Goal: Ask a question: Seek information or help from site administrators or community

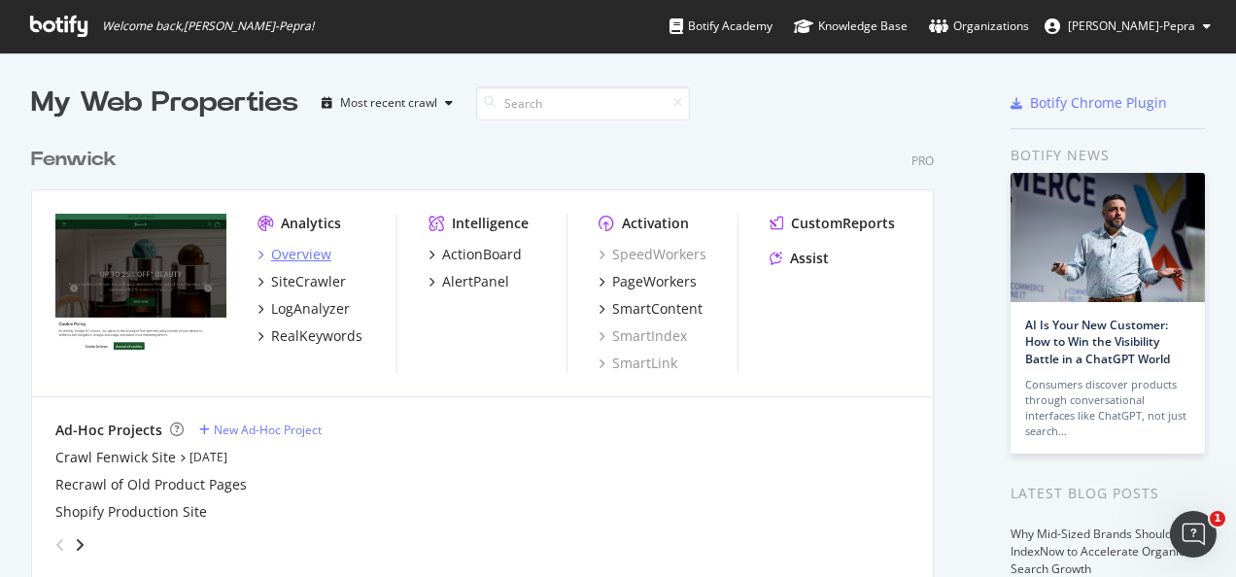
click at [308, 256] on div "Overview" at bounding box center [301, 254] width 60 height 19
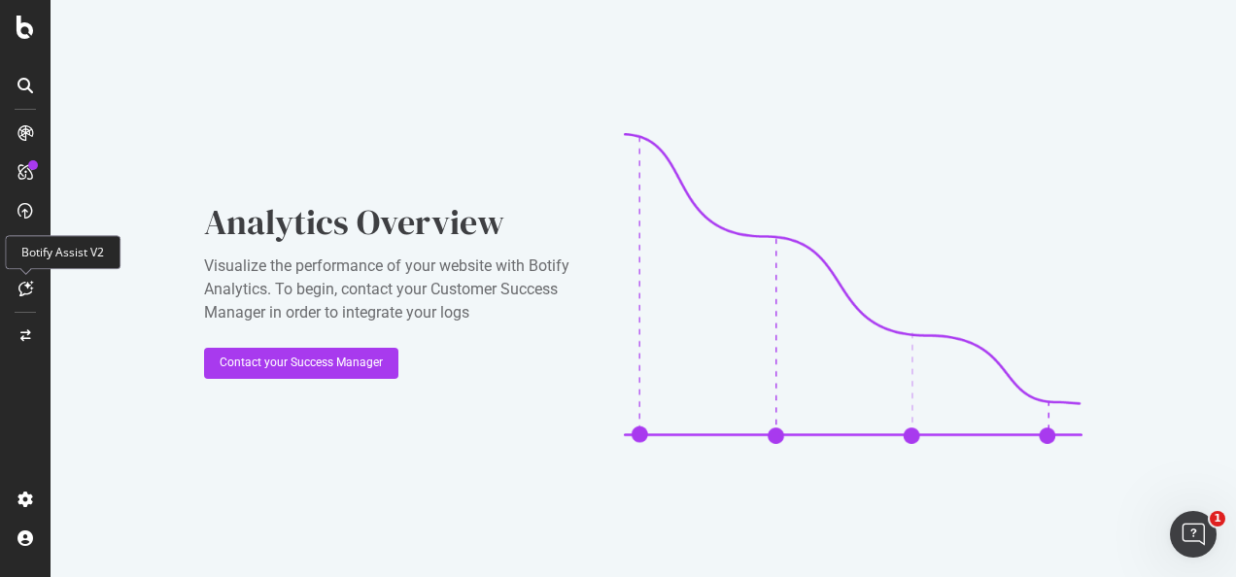
click at [30, 290] on icon at bounding box center [25, 289] width 15 height 16
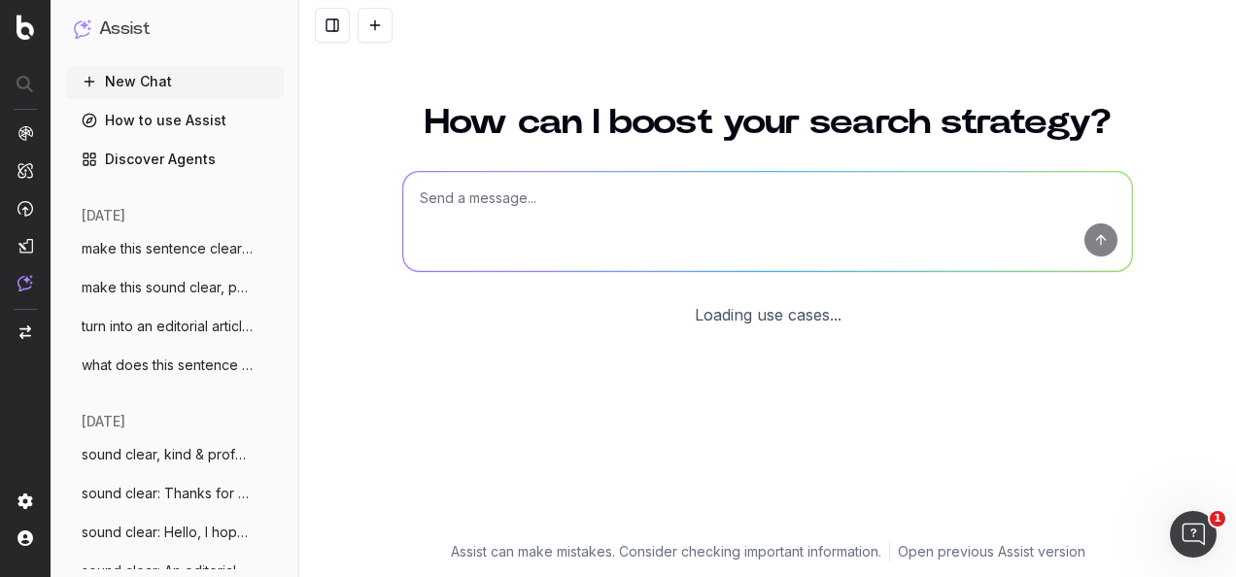
scroll to position [159, 0]
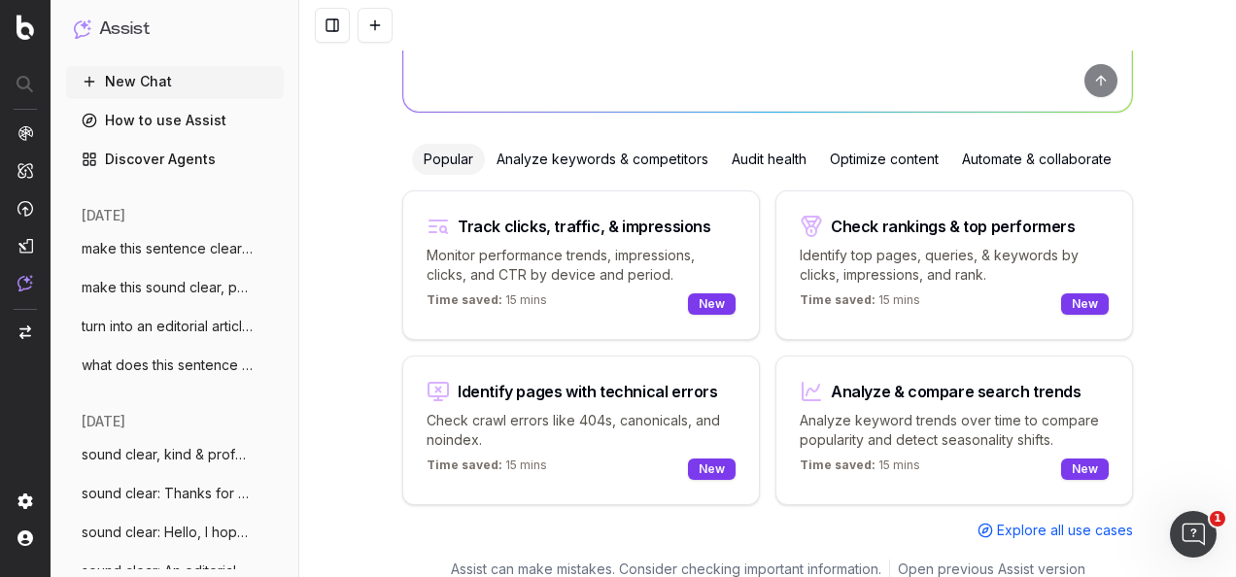
click at [873, 158] on div "Optimize content" at bounding box center [884, 159] width 132 height 31
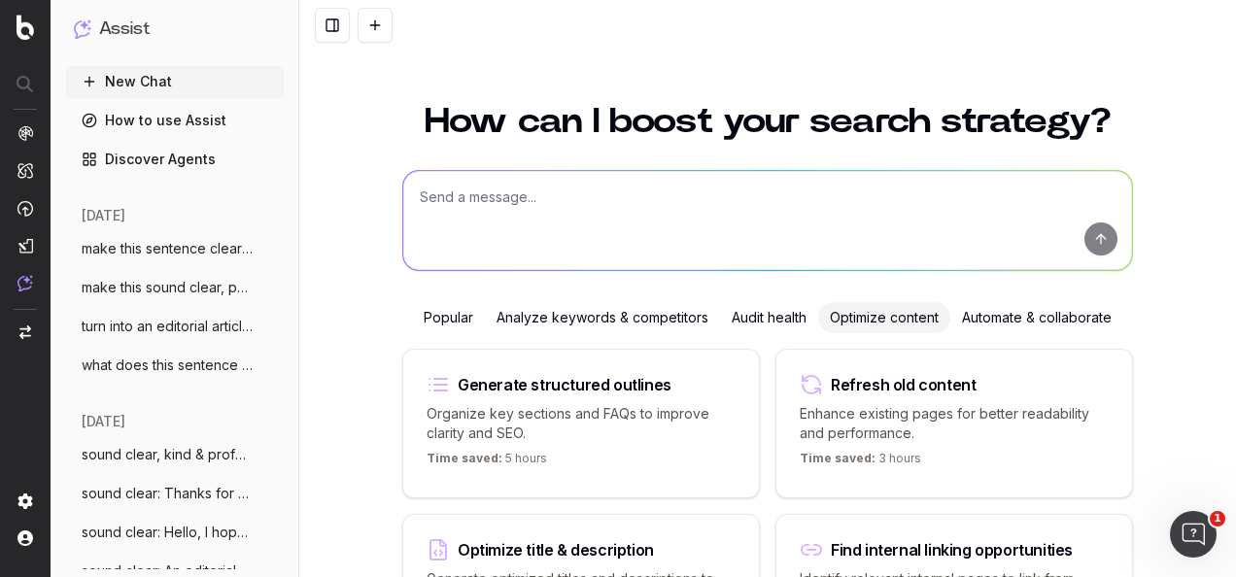
scroll to position [0, 0]
click at [833, 183] on textarea at bounding box center [767, 221] width 728 height 99
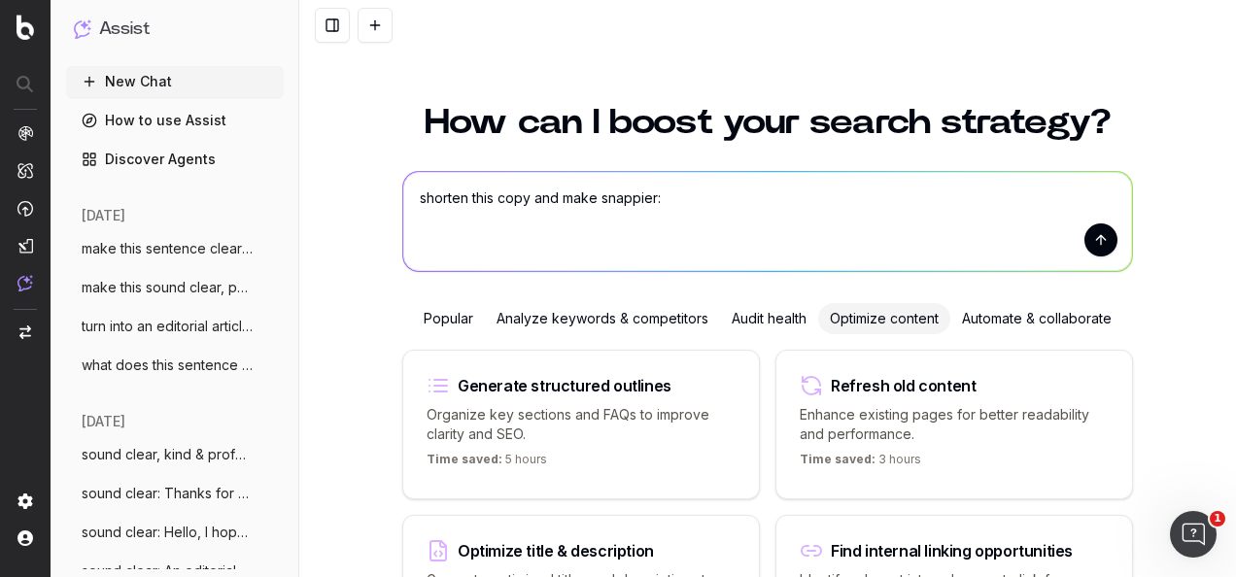
drag, startPoint x: 545, startPoint y: 198, endPoint x: 754, endPoint y: 204, distance: 208.9
click at [754, 204] on textarea "shorten this copy and make snappier:" at bounding box center [767, 221] width 728 height 99
paste textarea "This October, the Mercury Prize moves beyond London for the first time ever, th…"
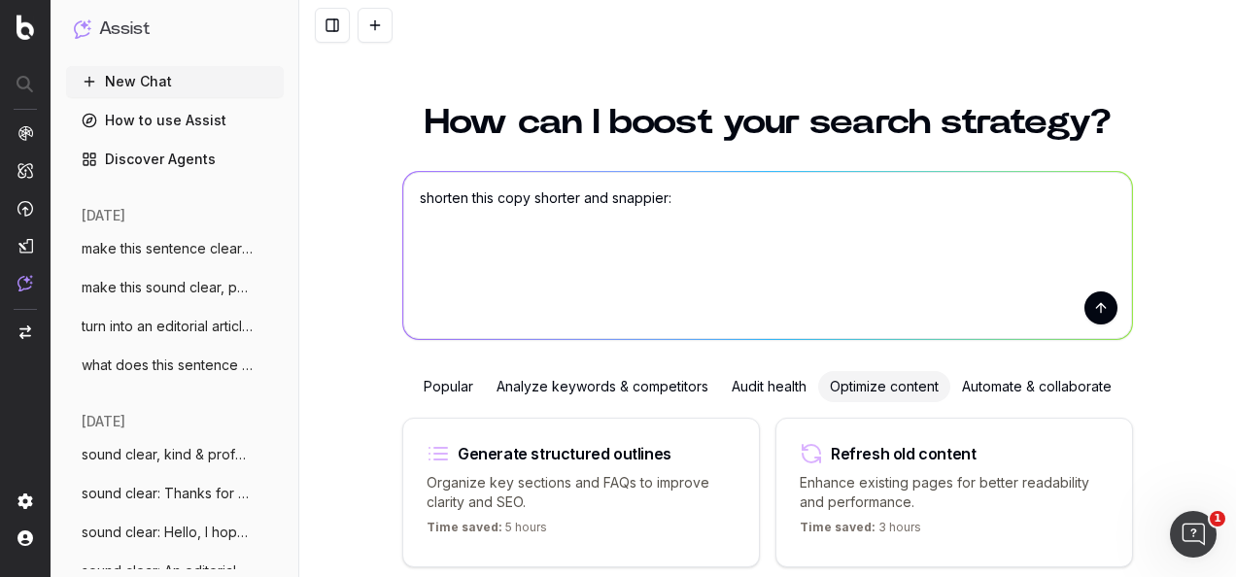
type textarea "shorten this copy shorter and snappier: This October, the Mercury Prize moves b…"
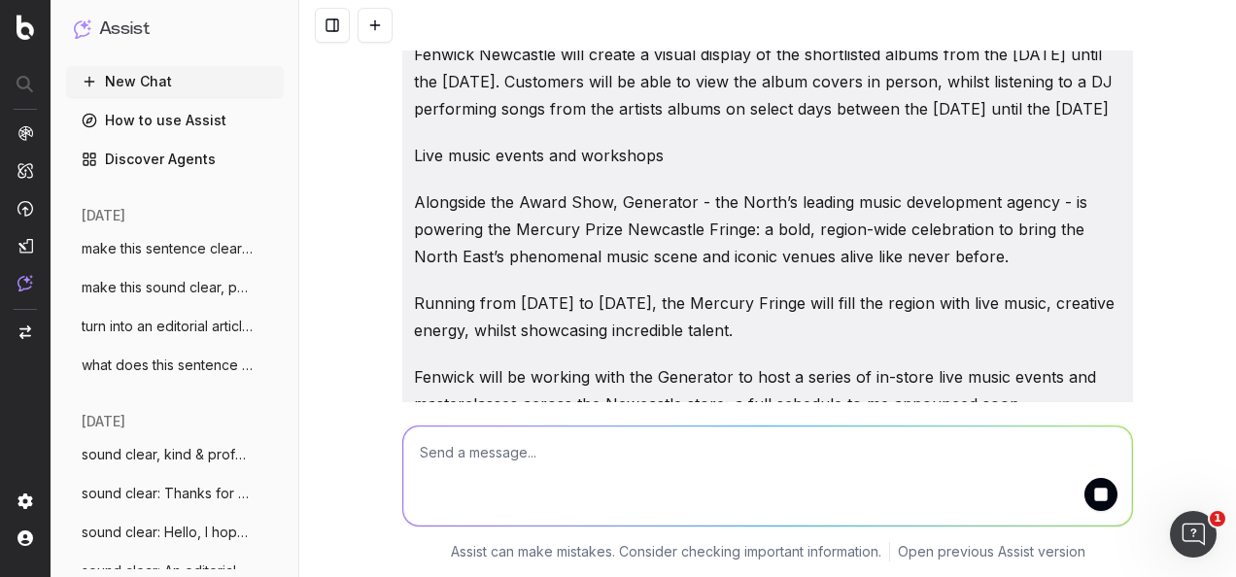
scroll to position [806, 0]
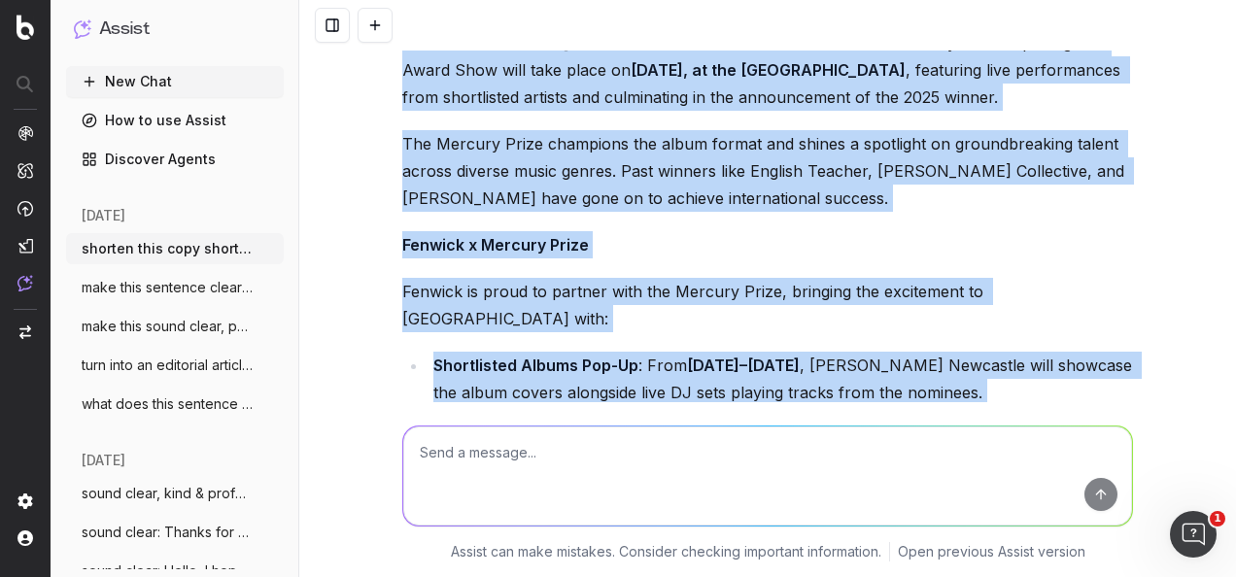
scroll to position [1377, 0]
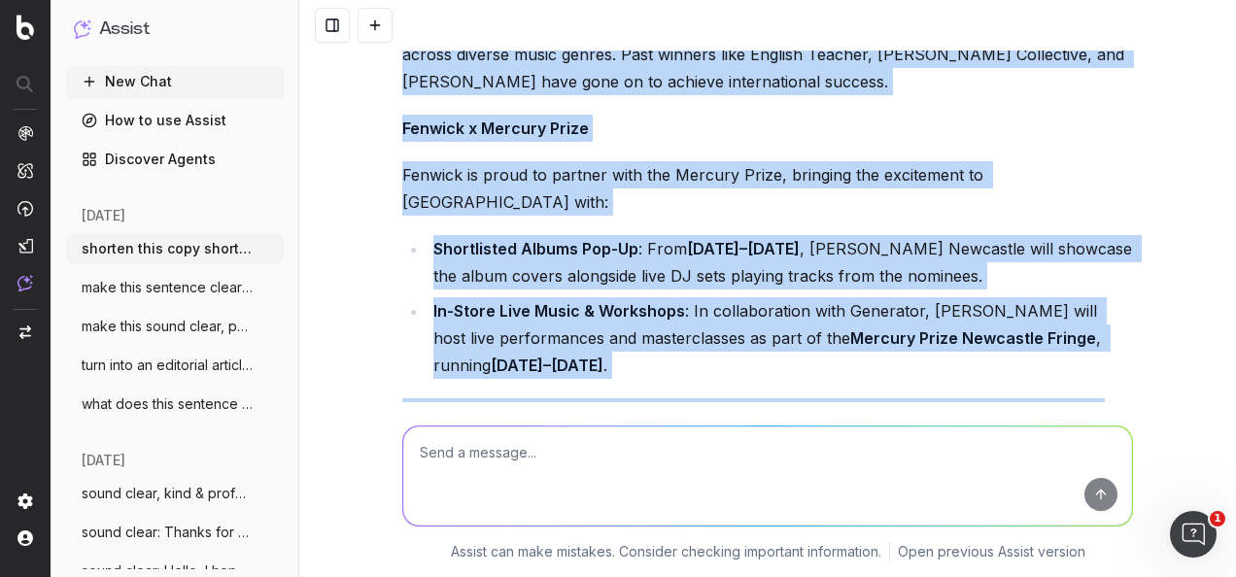
drag, startPoint x: 398, startPoint y: 155, endPoint x: 1109, endPoint y: 312, distance: 728.0
click at [1109, 312] on div "The Mercury Prize Comes to Newcastle! This October, the Mercury Prize leaves Lo…" at bounding box center [767, 175] width 730 height 672
copy div "The Mercury Prize Comes to Newcastle! This October, the Mercury Prize leaves Lo…"
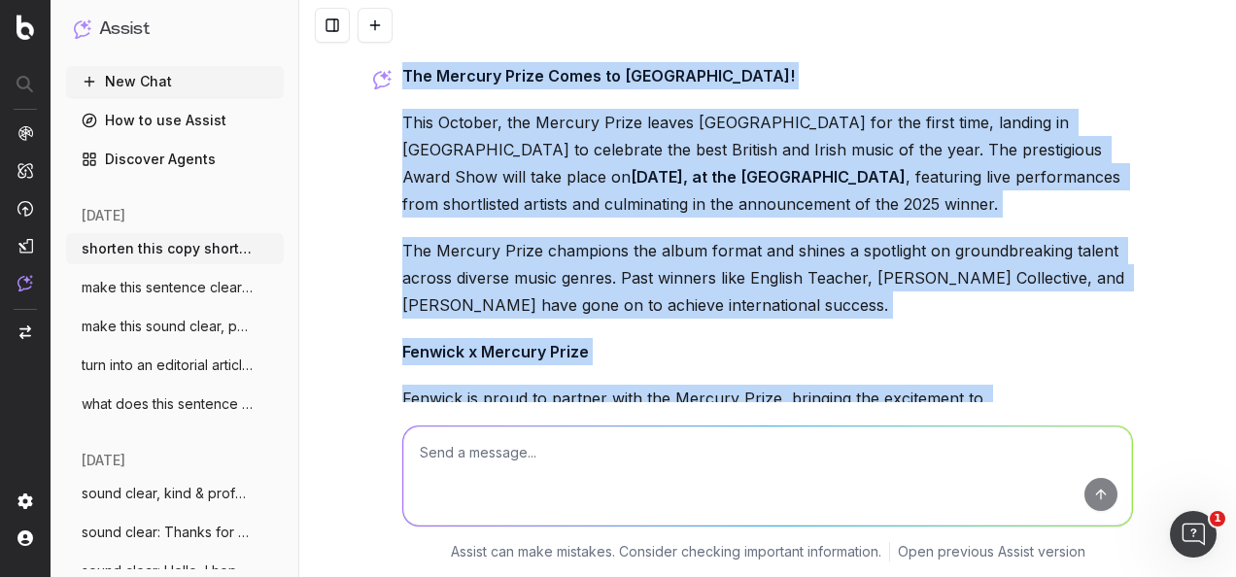
scroll to position [1183, 0]
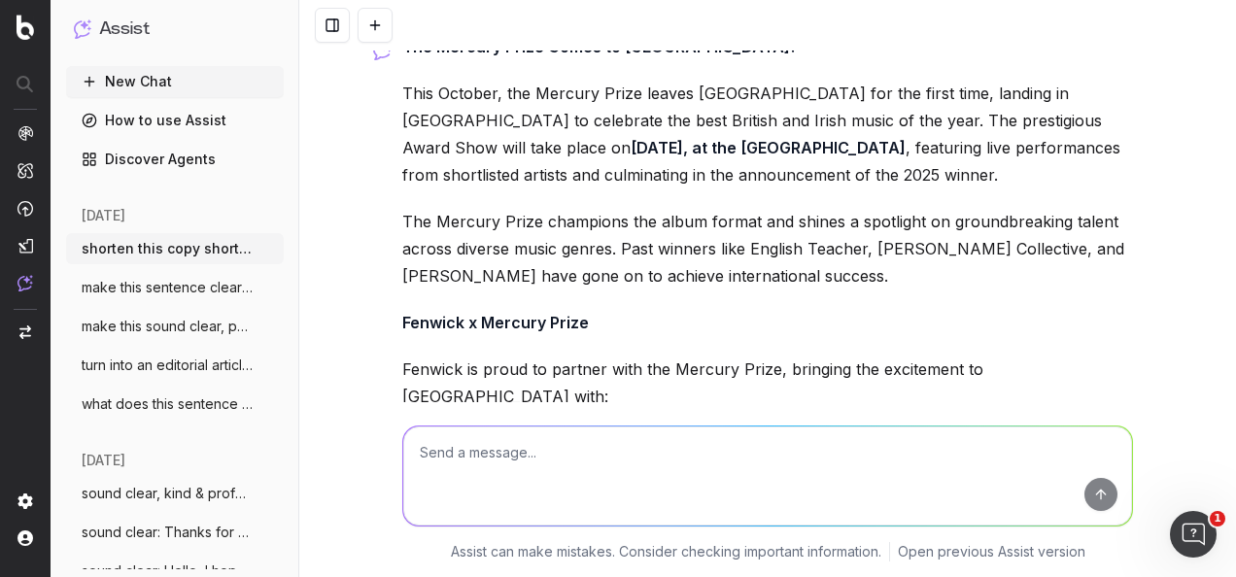
click at [820, 545] on p "Assist can make mistakes. Consider checking important information." at bounding box center [666, 551] width 430 height 19
click at [791, 463] on textarea at bounding box center [767, 475] width 728 height 99
type textarea "based on the above write some widget copy"
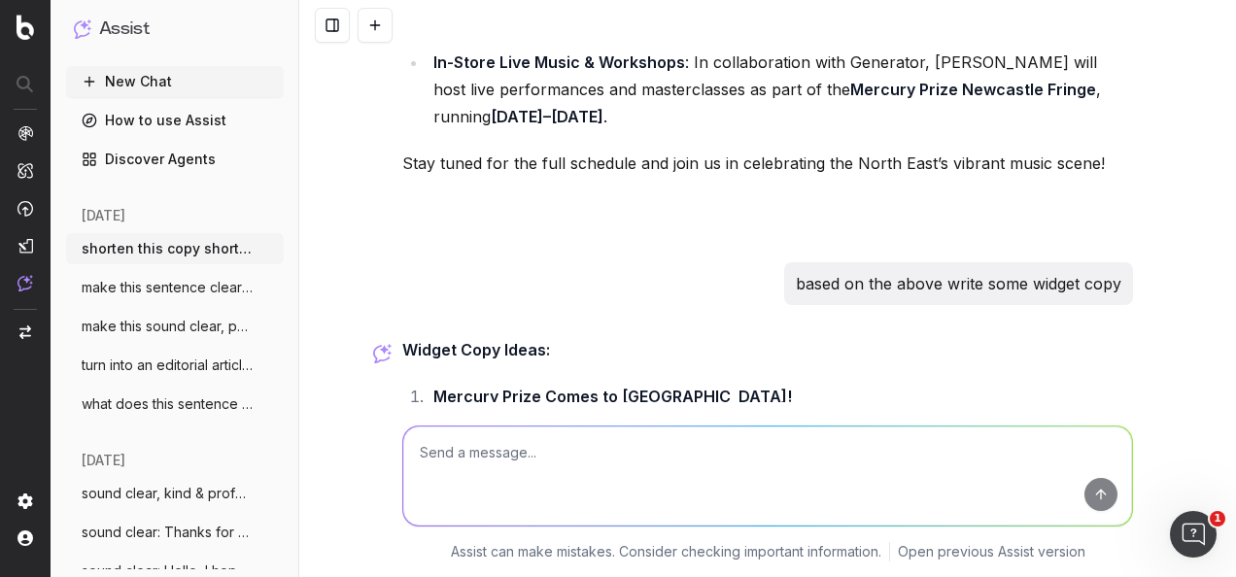
scroll to position [1723, 0]
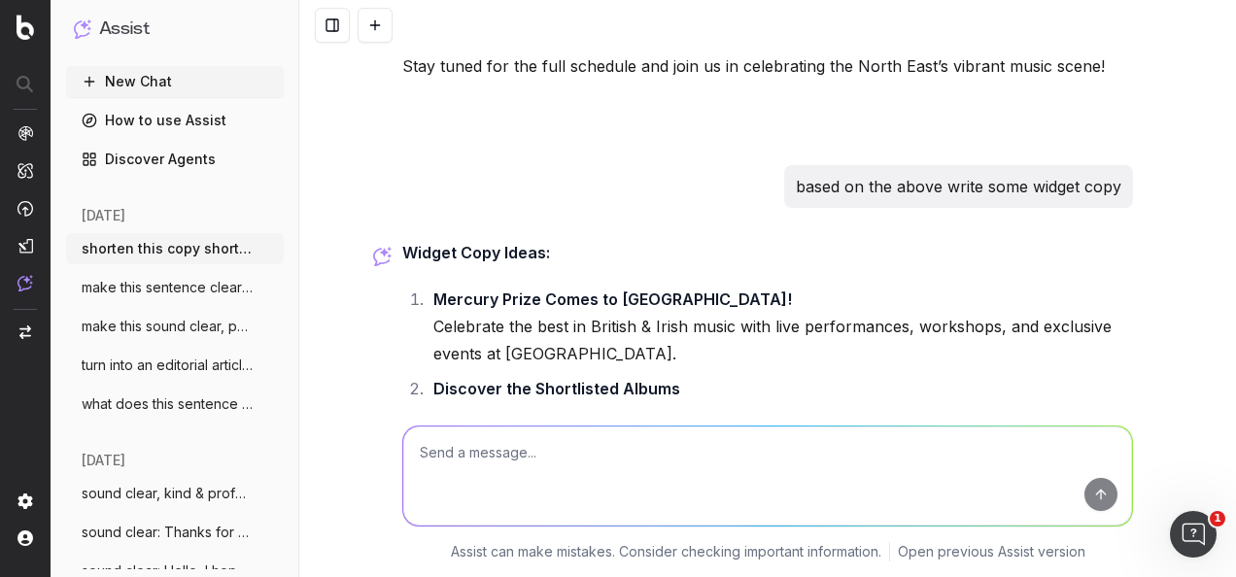
drag, startPoint x: 748, startPoint y: 332, endPoint x: 417, endPoint y: 303, distance: 332.5
click at [417, 303] on ol "Mercury Prize Comes to Newcastle! Celebrate the best in British & Irish music w…" at bounding box center [767, 505] width 730 height 439
copy li "Visit Fenwick Newcastle from 10th–17th September to explore the Mercury Prize n…"
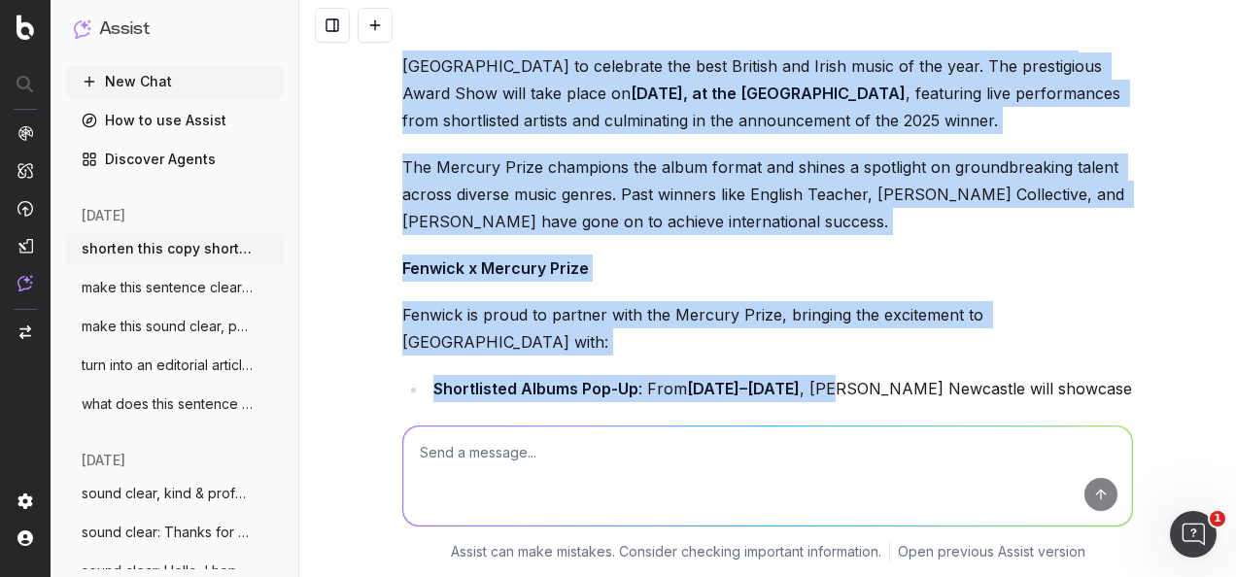
scroll to position [1529, 0]
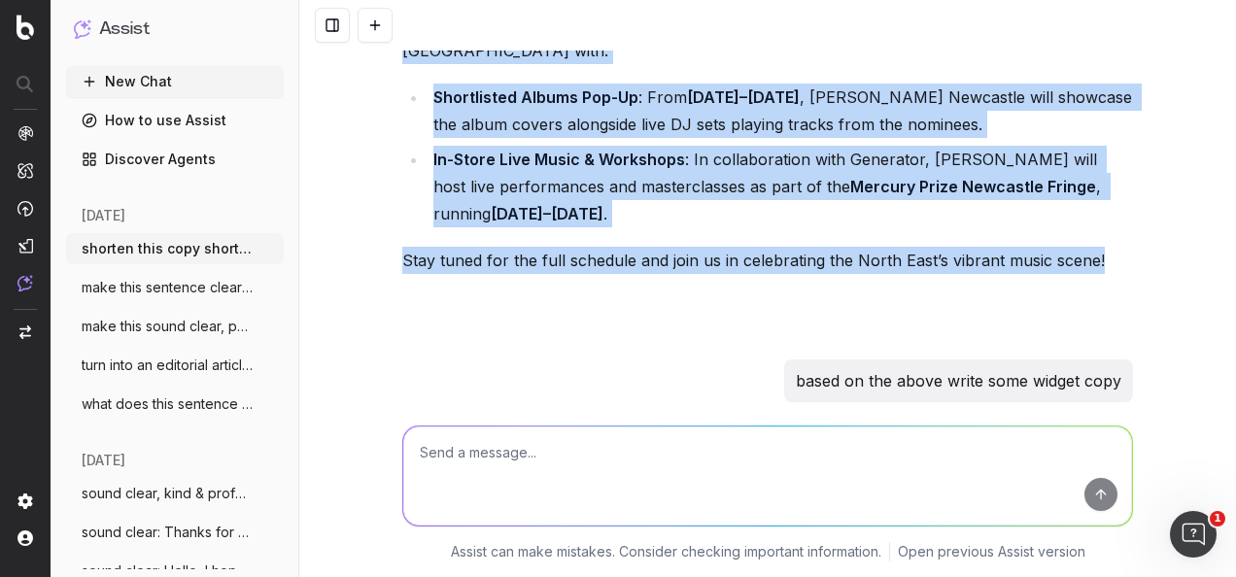
drag, startPoint x: 394, startPoint y: 202, endPoint x: 1134, endPoint y: 152, distance: 740.9
click at [1134, 152] on div "shorten this copy shorter and snappier: This October, the Mercury Prize moves b…" at bounding box center [767, 288] width 936 height 577
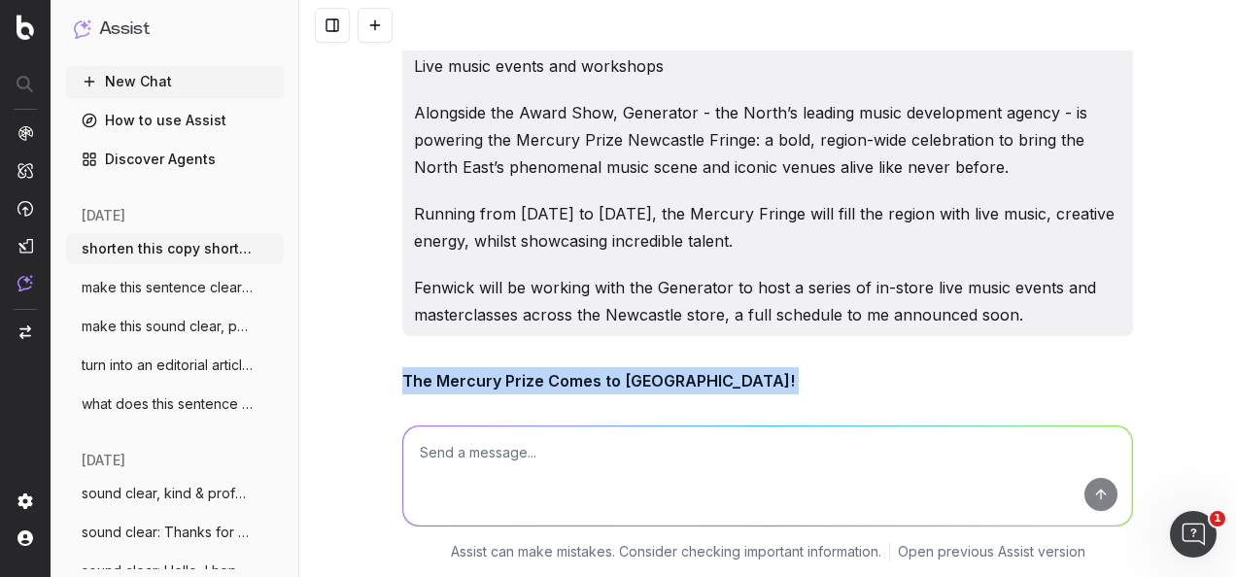
scroll to position [849, 0]
copy div "The Mercury Prize Comes to Newcastle! This October, the Mercury Prize leaves Lo…"
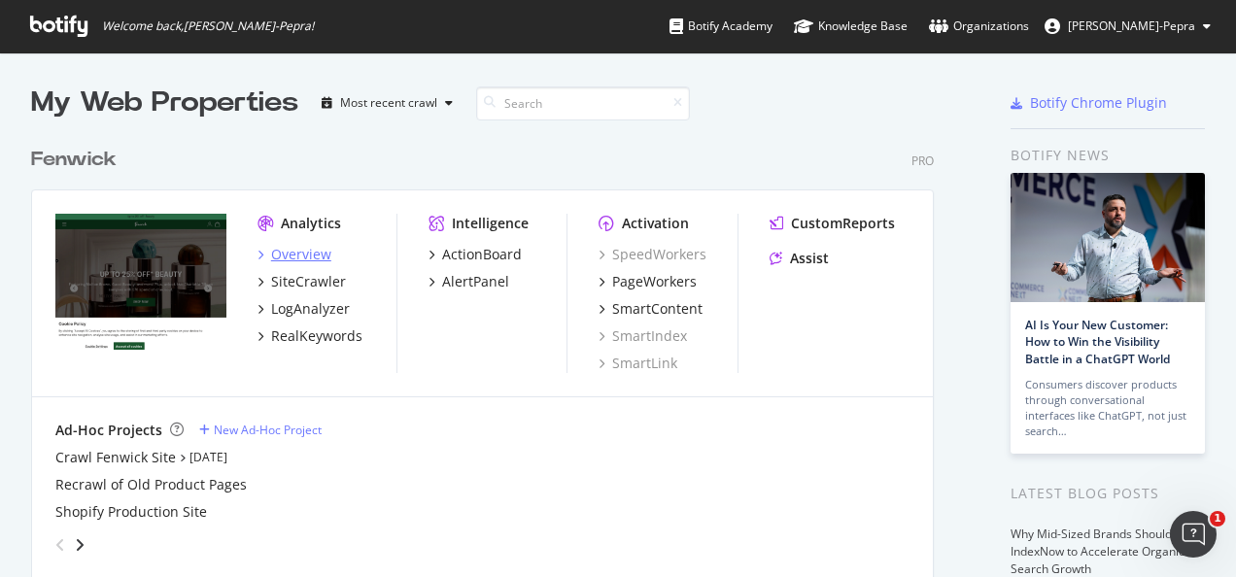
click at [306, 255] on div "Overview" at bounding box center [301, 254] width 60 height 19
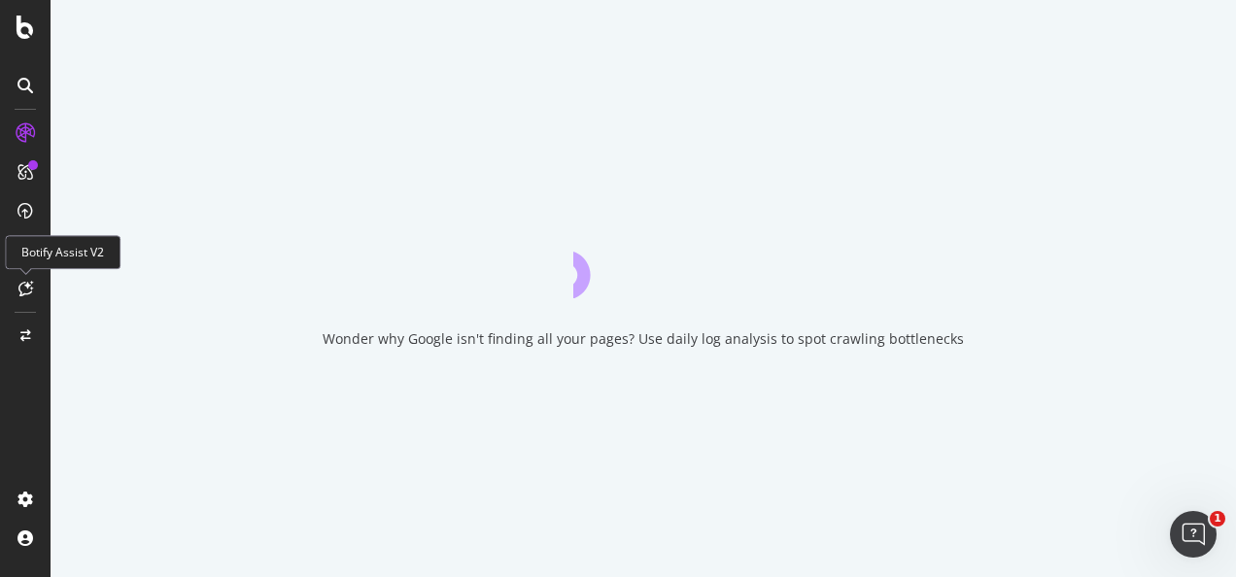
click at [26, 289] on icon at bounding box center [25, 289] width 15 height 16
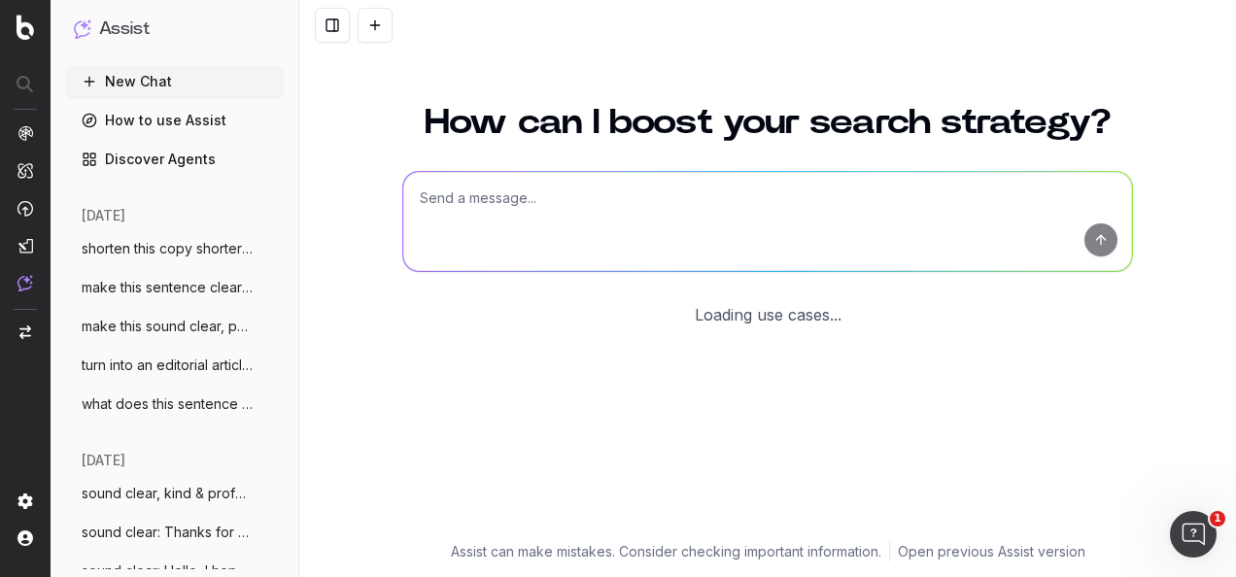
scroll to position [159, 0]
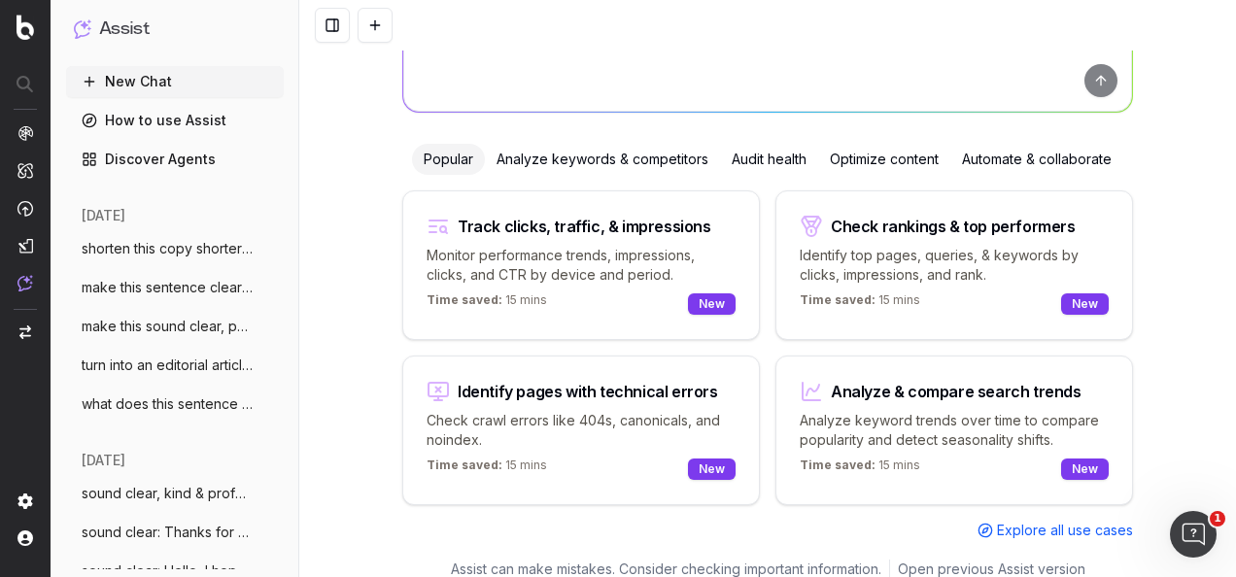
click at [839, 154] on div "Optimize content" at bounding box center [884, 159] width 132 height 31
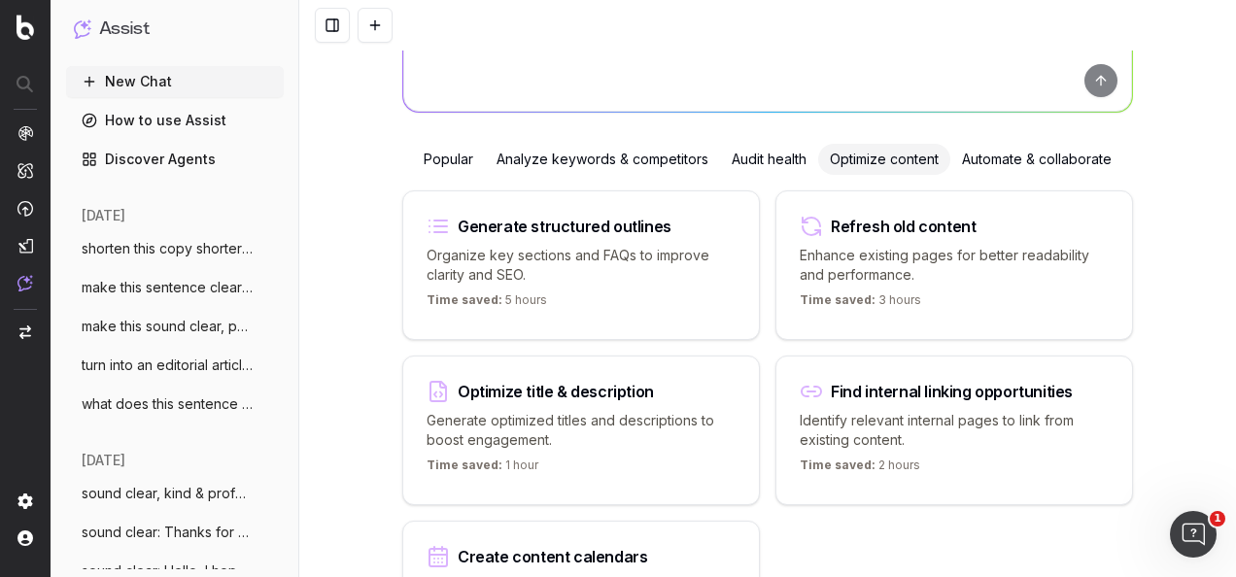
scroll to position [0, 0]
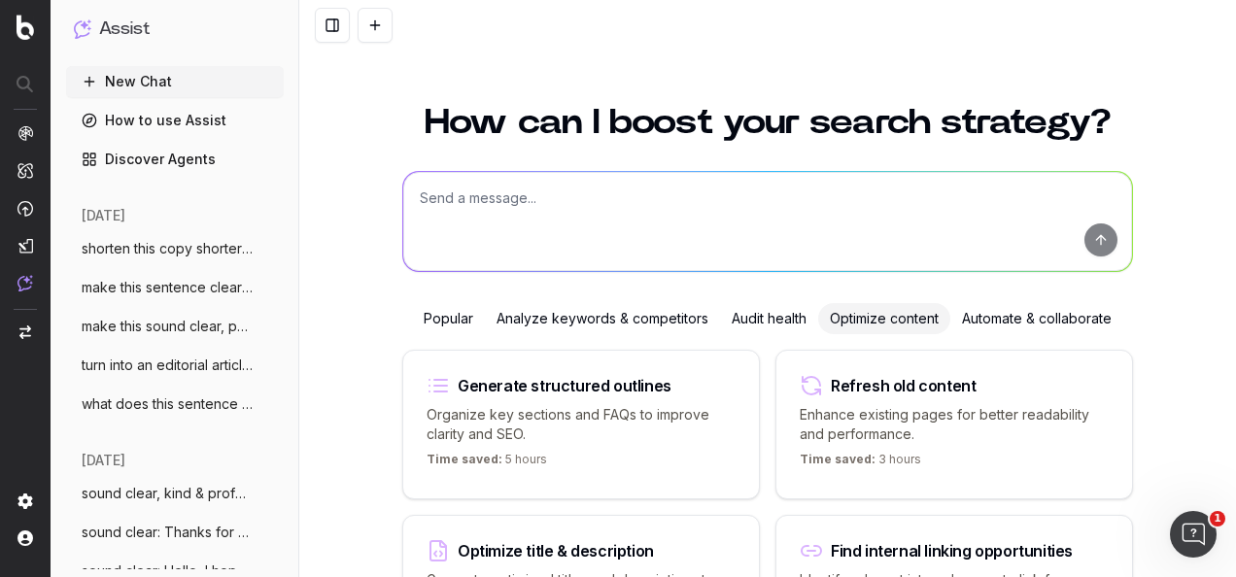
click at [629, 235] on textarea at bounding box center [767, 221] width 728 height 99
type textarea "W"
paste textarea "@Lucy Oben-Pepra I've changed the live date for this project. As we'll want thi…"
type textarea "what does this mean? @Lucy Oben-Pepra I've changed the live date for this proje…"
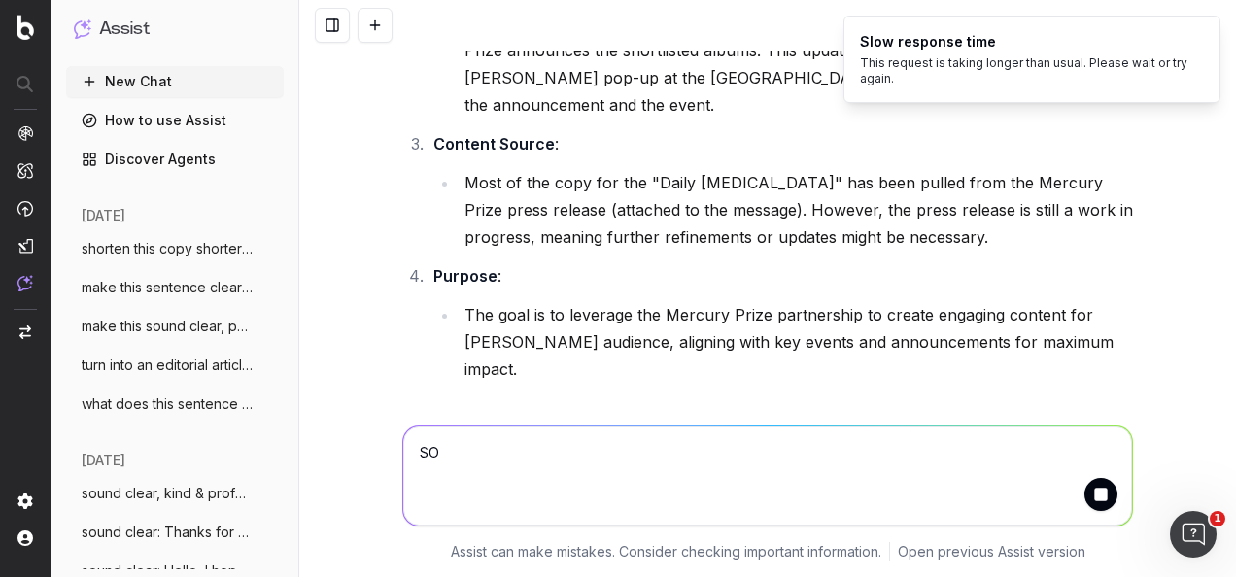
scroll to position [643, 0]
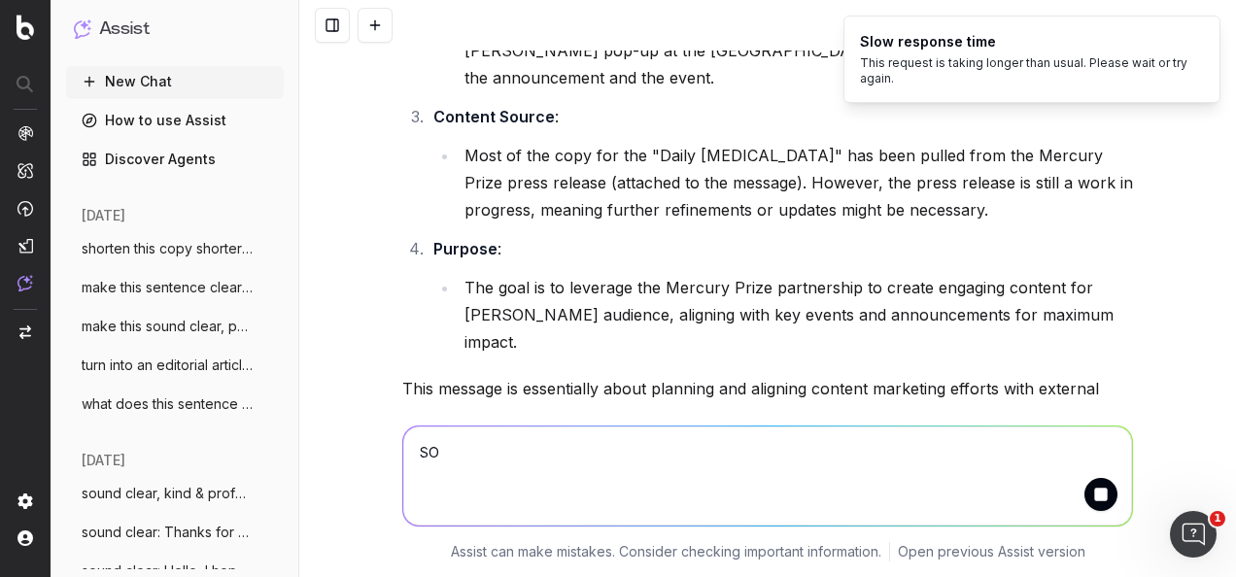
type textarea "S"
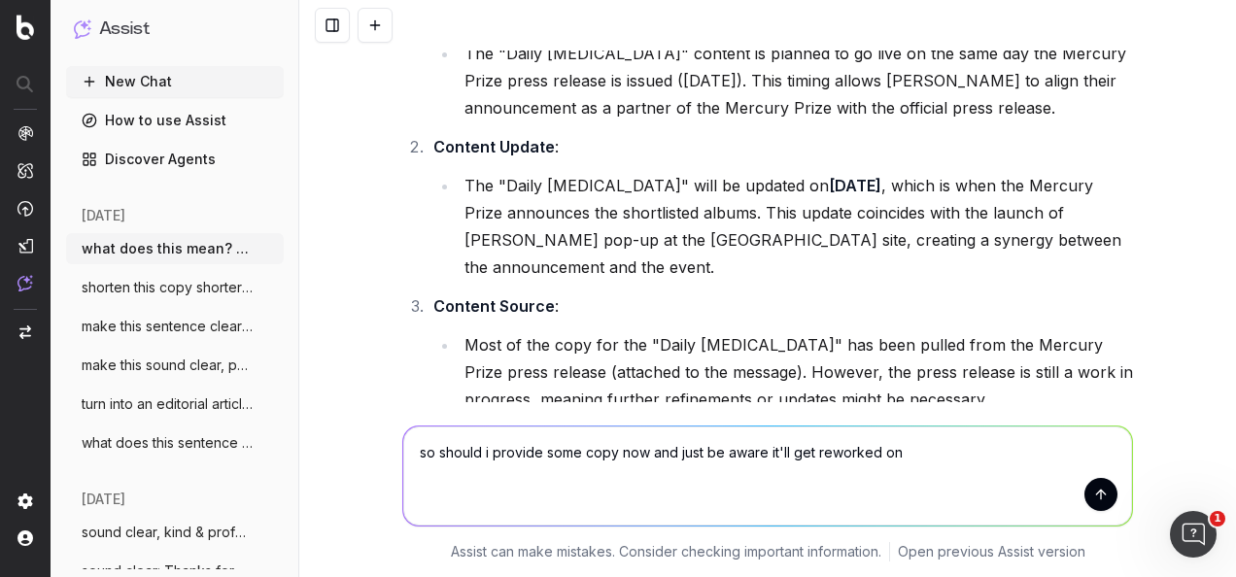
scroll to position [367, 0]
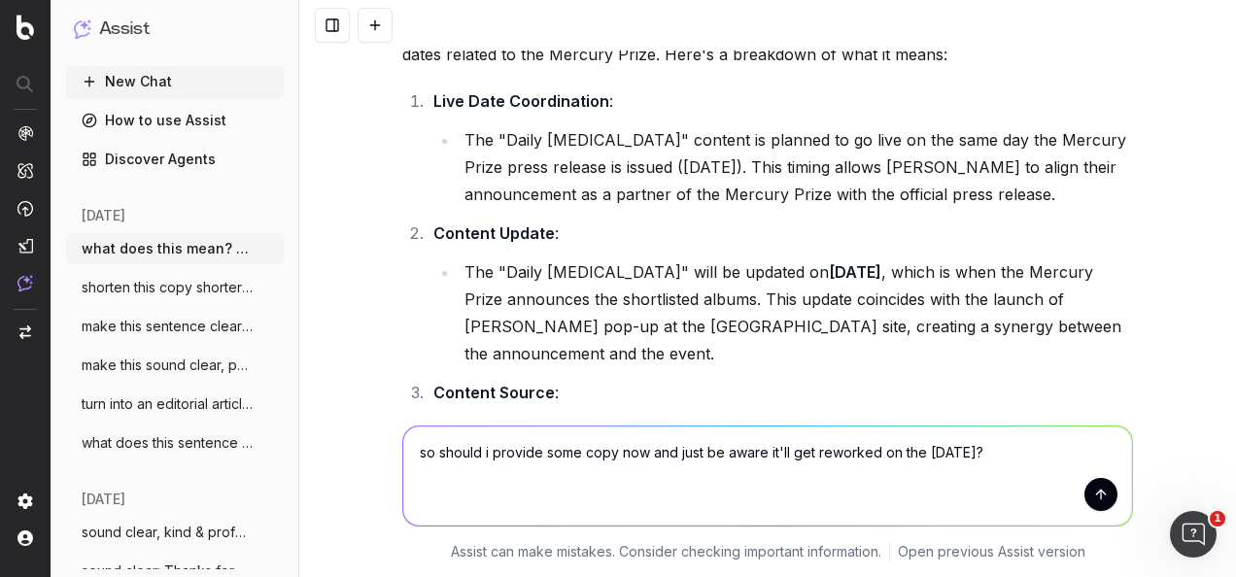
type textarea "so should i provide some copy now and just be aware it'll get reworked on the 1…"
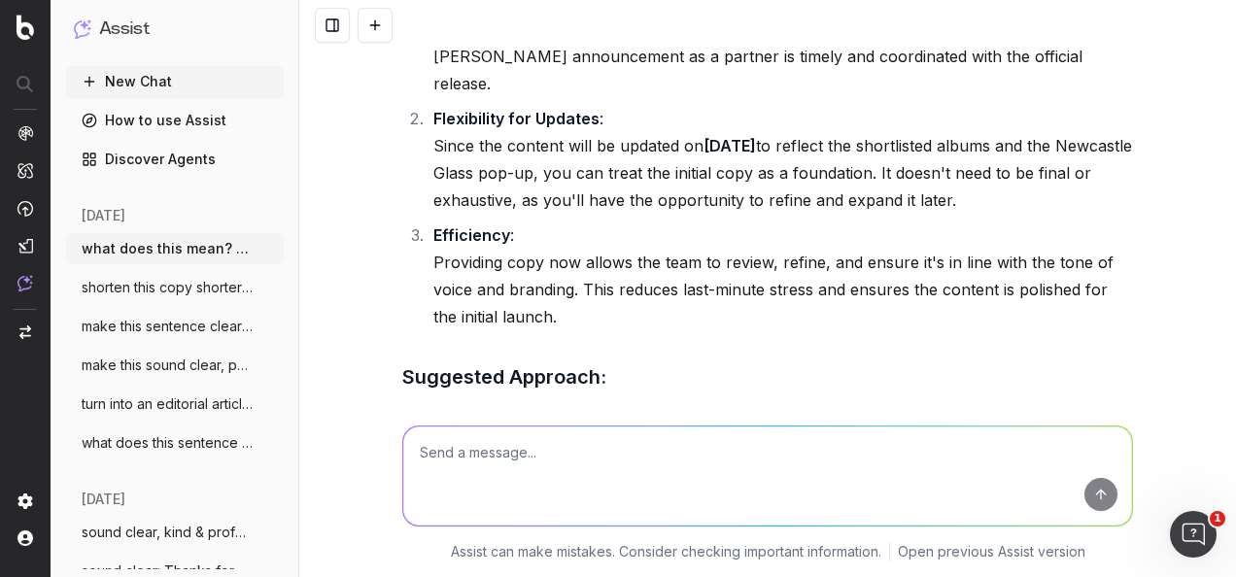
scroll to position [1346, 0]
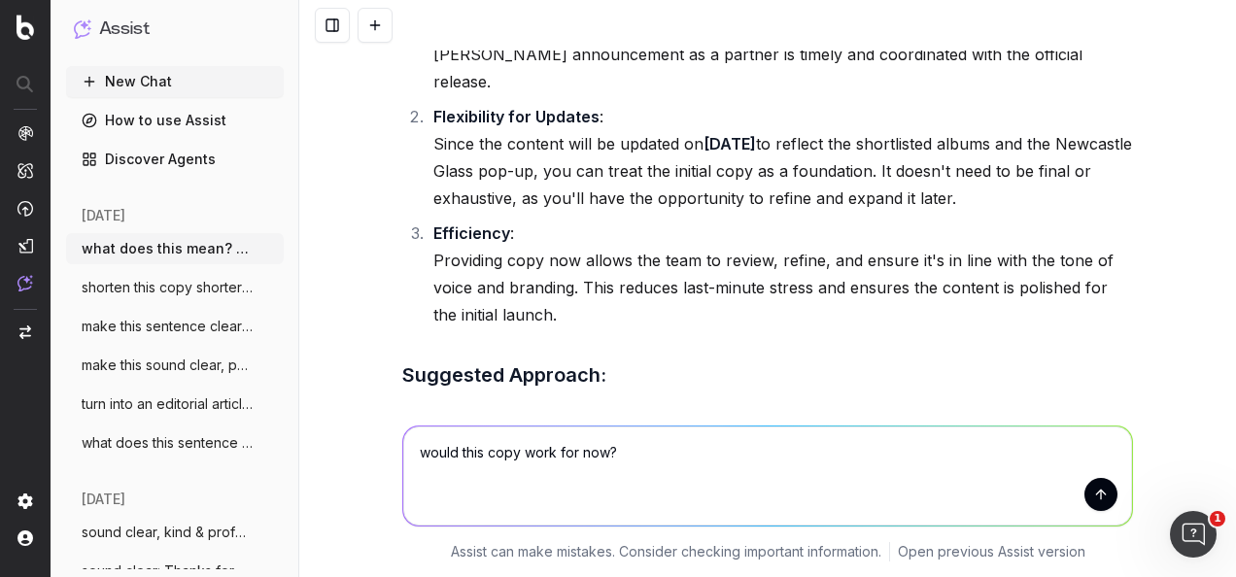
drag, startPoint x: 460, startPoint y: 449, endPoint x: 730, endPoint y: 449, distance: 270.0
click at [728, 449] on textarea "would this copy work for now?" at bounding box center [767, 475] width 728 height 99
paste textarea "The Mercury Prize Comes to Newcastle! This October, the Mercury Prize leaves Lo…"
type textarea "would the following copy work for now? The Mercury Prize Comes to Newcastle! Th…"
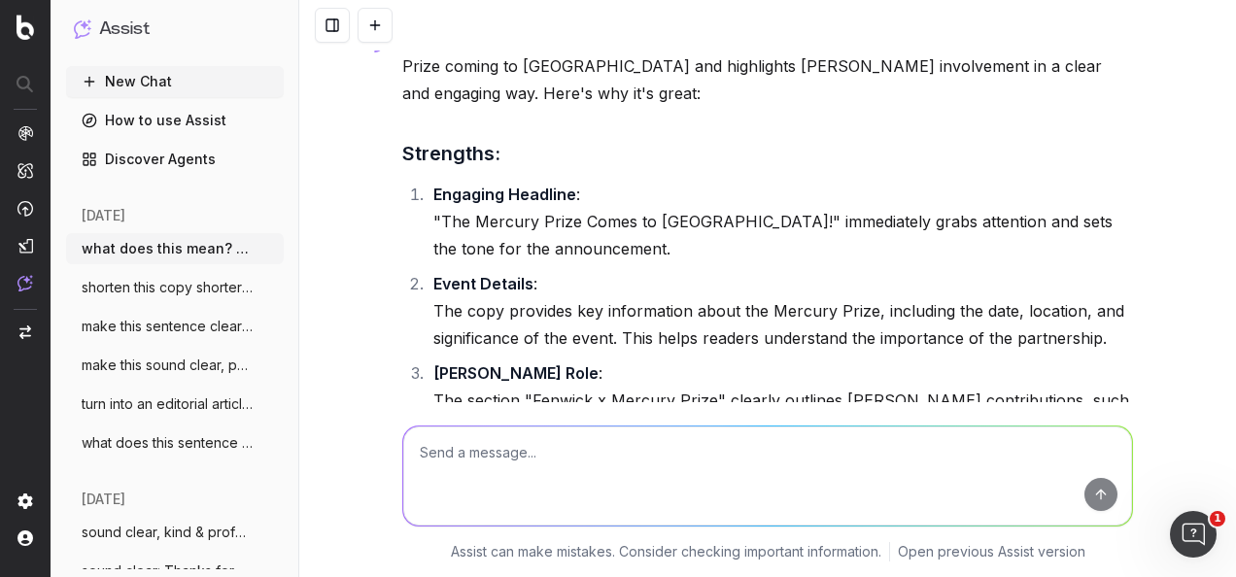
scroll to position [2419, 0]
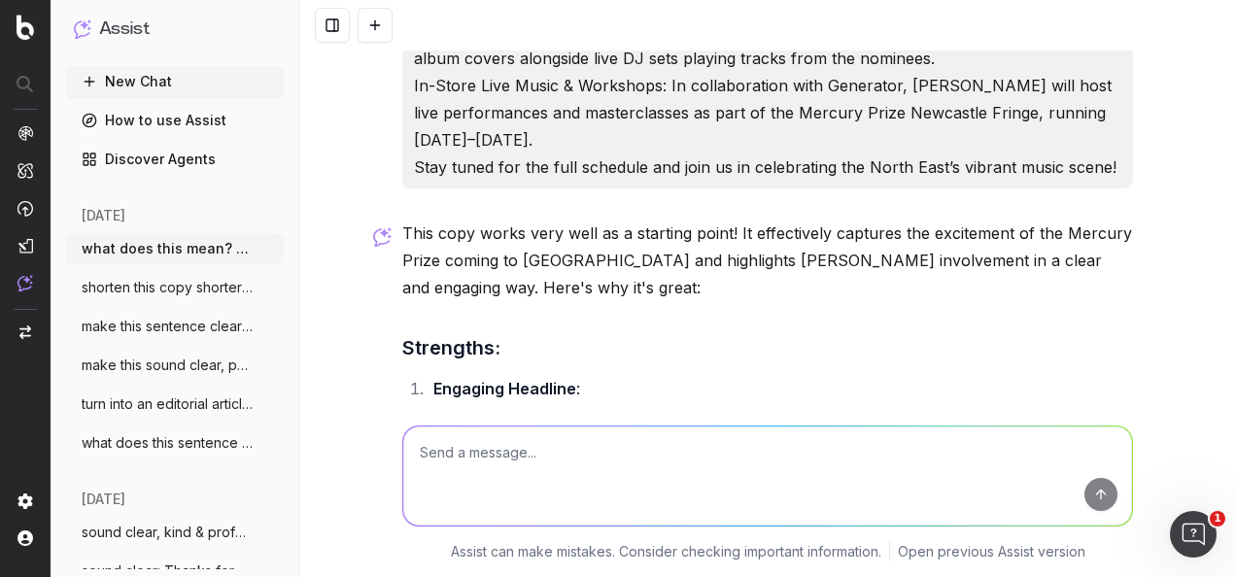
click at [730, 485] on textarea at bounding box center [767, 475] width 728 height 99
type textarea "s"
paste textarea "Just seen this article idea on Monday.com - is the thinking behind this article…"
type textarea "sound clear & professional: Just seen this article idea on Monday.com - is the …"
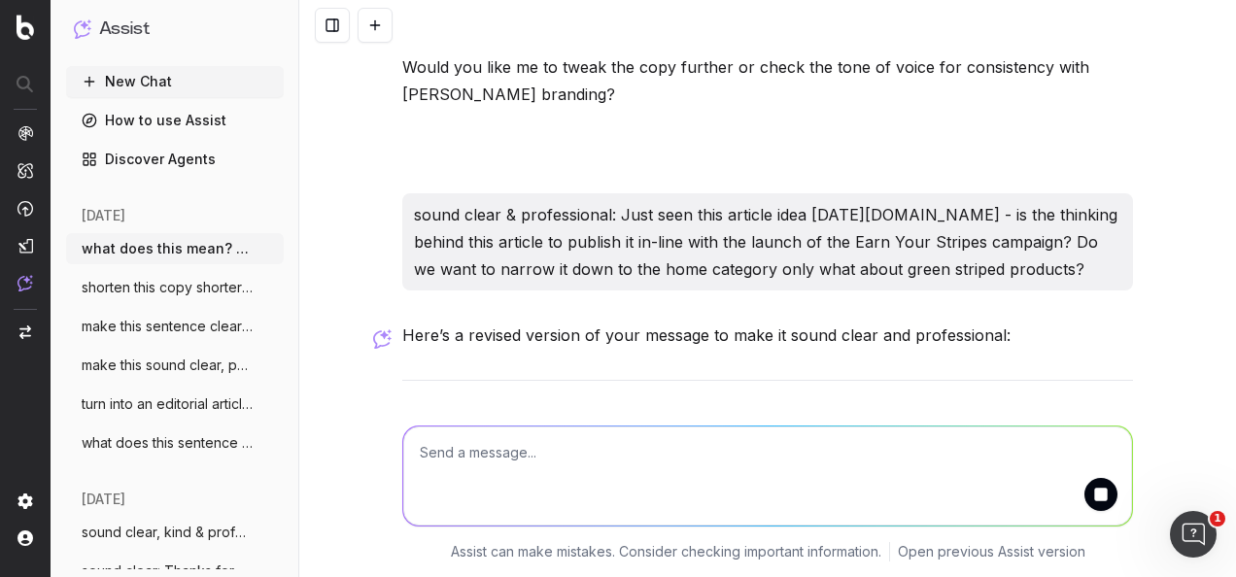
scroll to position [3440, 0]
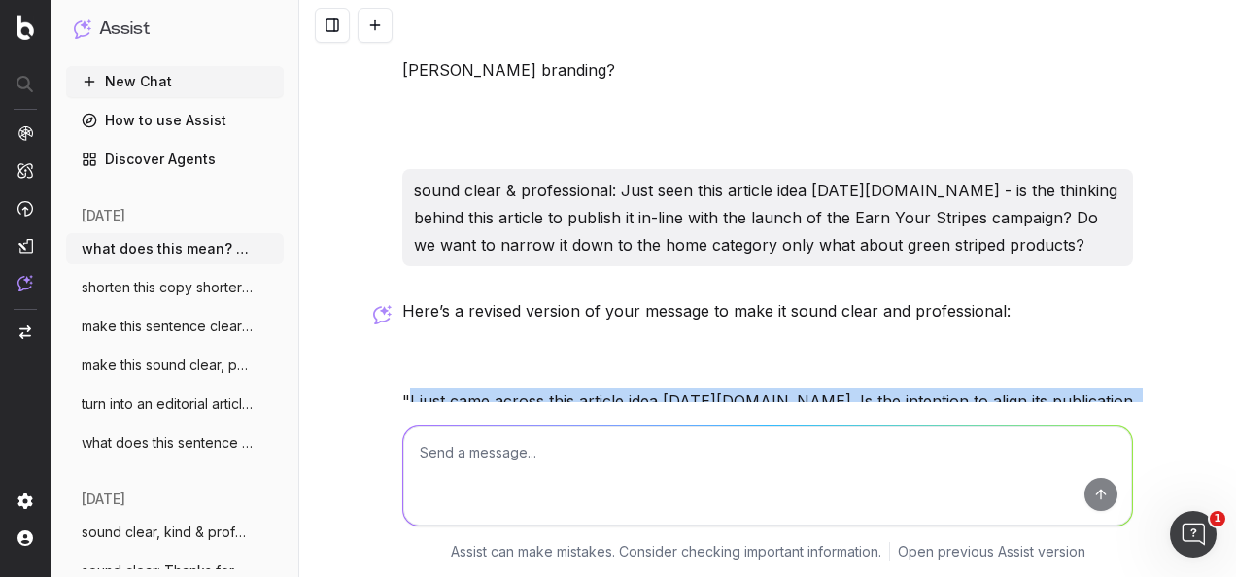
drag, startPoint x: 919, startPoint y: 342, endPoint x: 400, endPoint y: 288, distance: 521.4
click at [402, 388] on p ""I just came across this article idea on Monday.com. Is the intention to align …" at bounding box center [767, 429] width 730 height 82
copy p "I just came across this article idea on Monday.com. Is the intention to align i…"
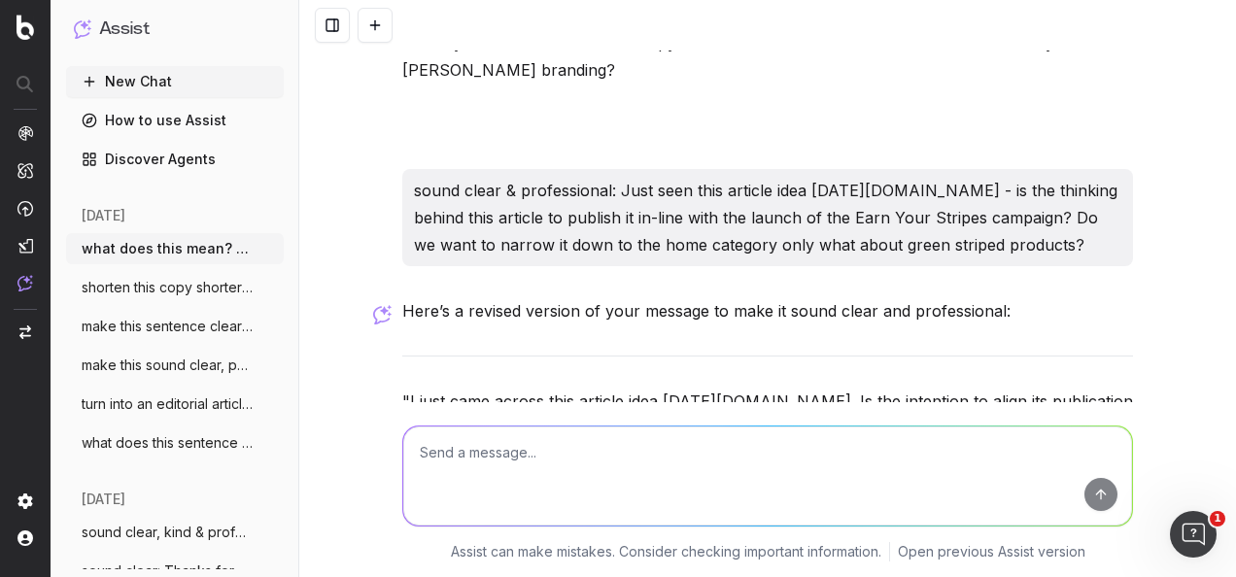
click at [721, 476] on textarea at bounding box center [767, 475] width 728 height 99
type textarea "create editorial ideas for a campaign launch called earn your stripes"
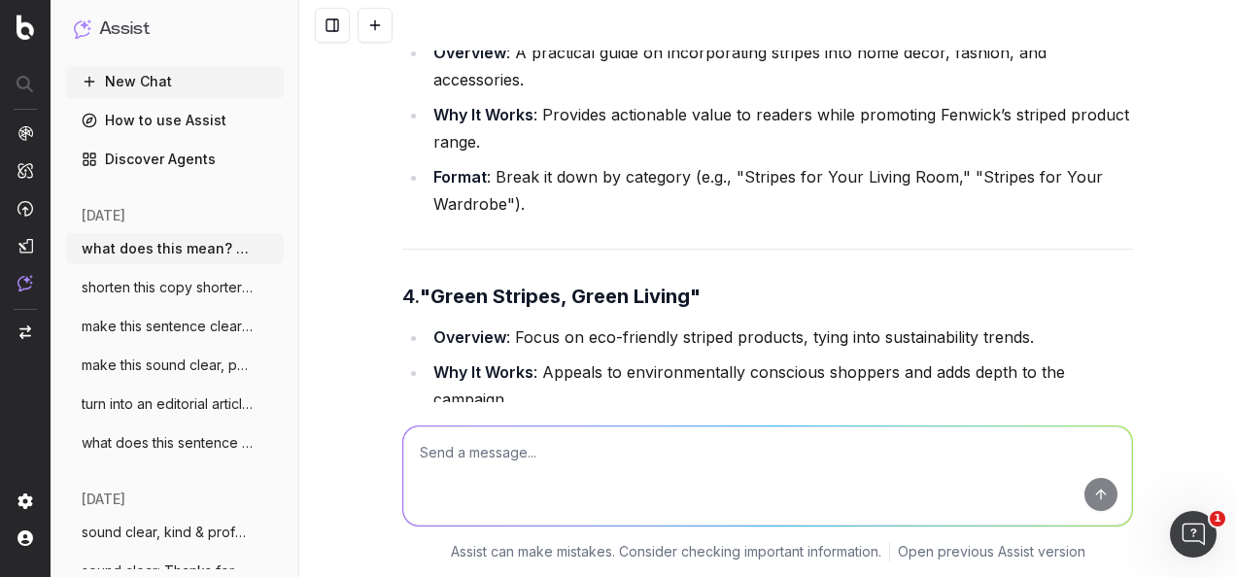
scroll to position [4853, 0]
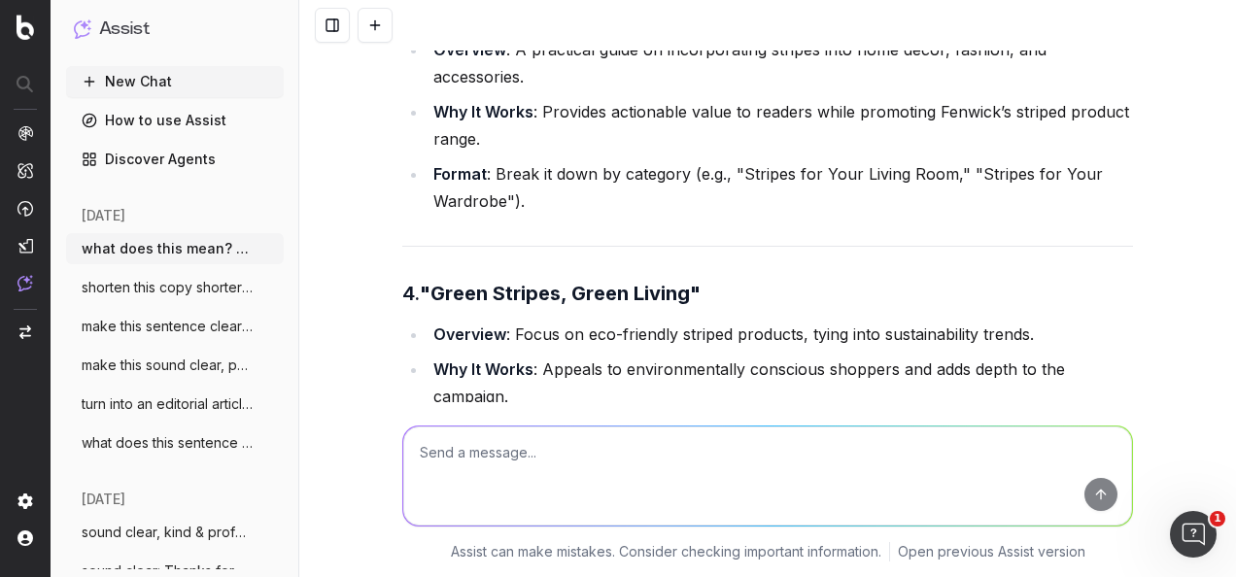
click at [528, 462] on textarea at bounding box center [767, 475] width 728 height 99
paste textarea "Stripes beyond MyFenwick Loyalty: homewear, fashion"
type textarea "Stripes beyond MyFenwick Loyalty: homewear, fashion"
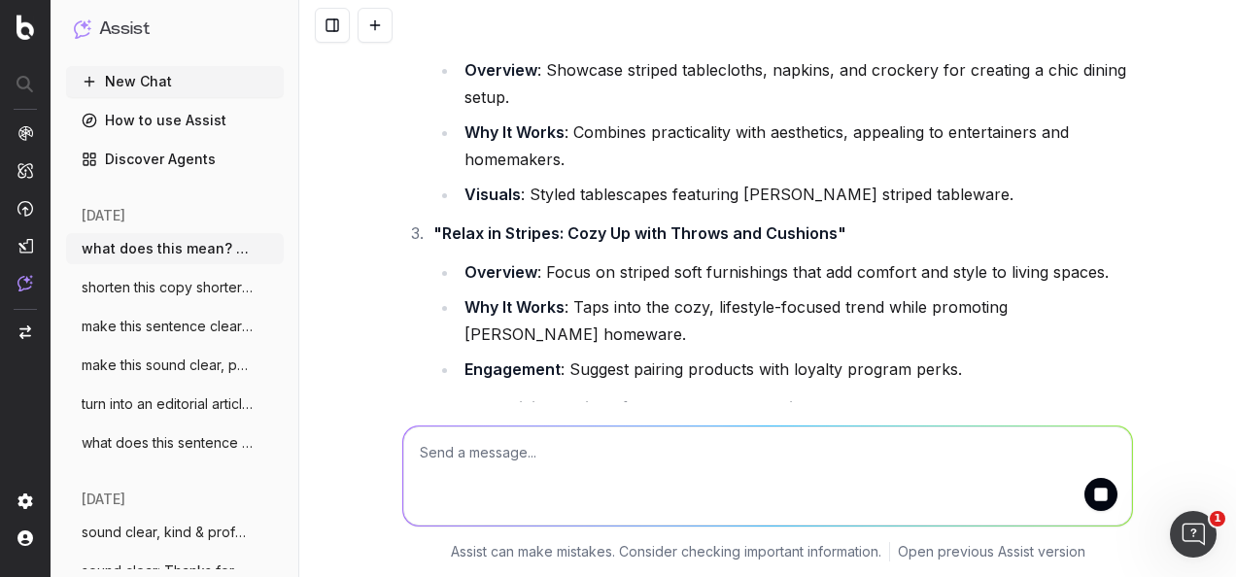
scroll to position [7401, 0]
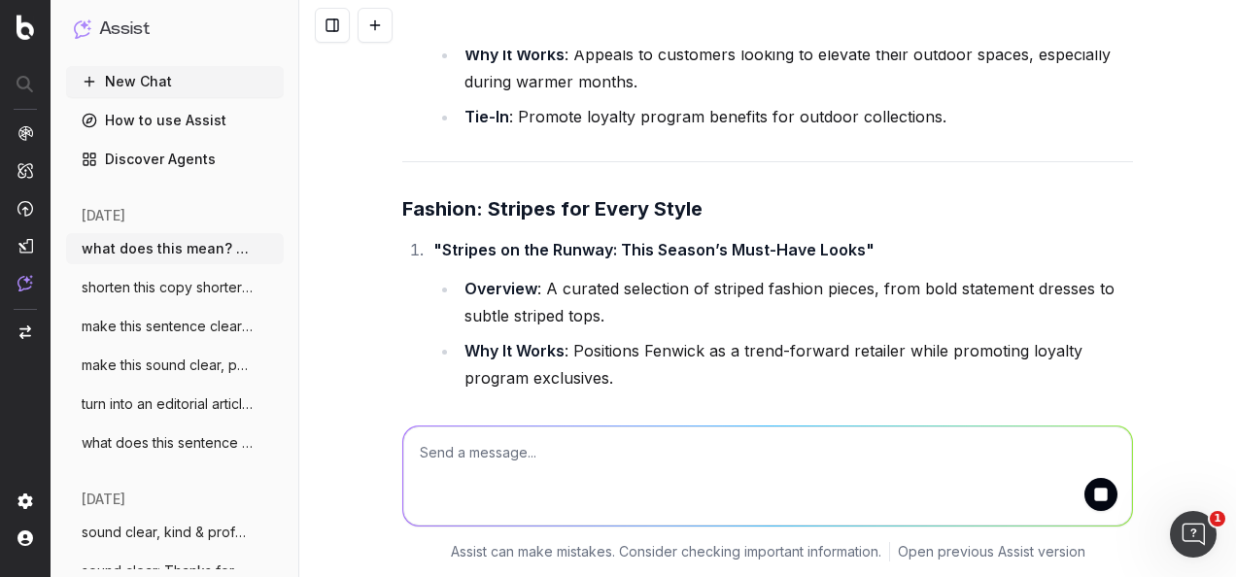
click at [724, 449] on textarea at bounding box center [767, 475] width 728 height 99
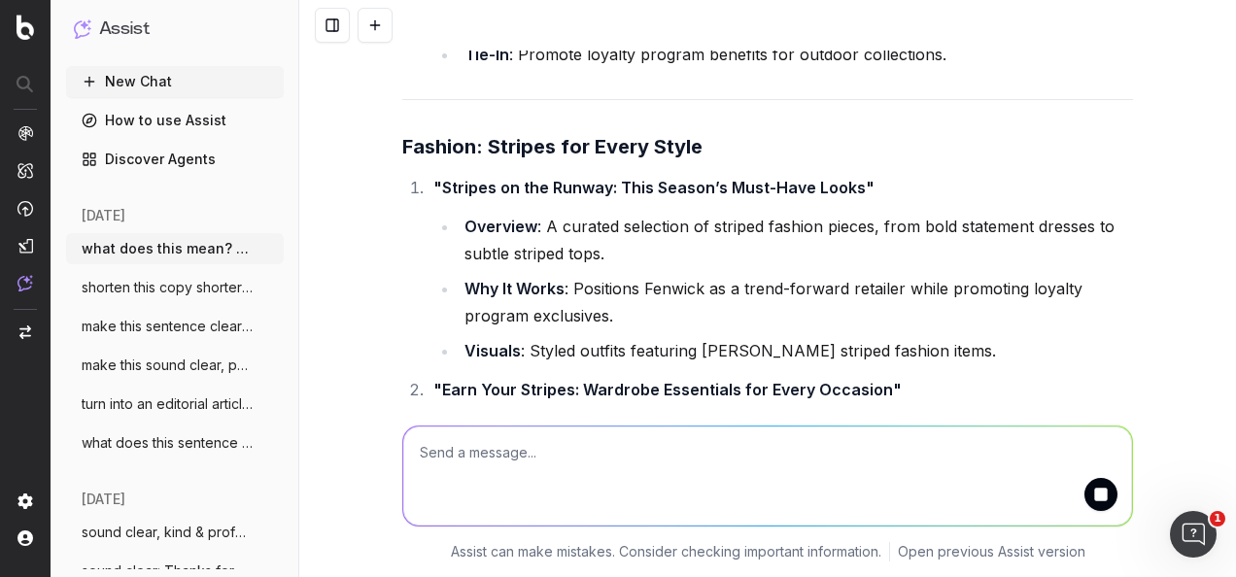
paste textarea "Stripes beyond MyFenwick Loyalty: homewear, fashion"
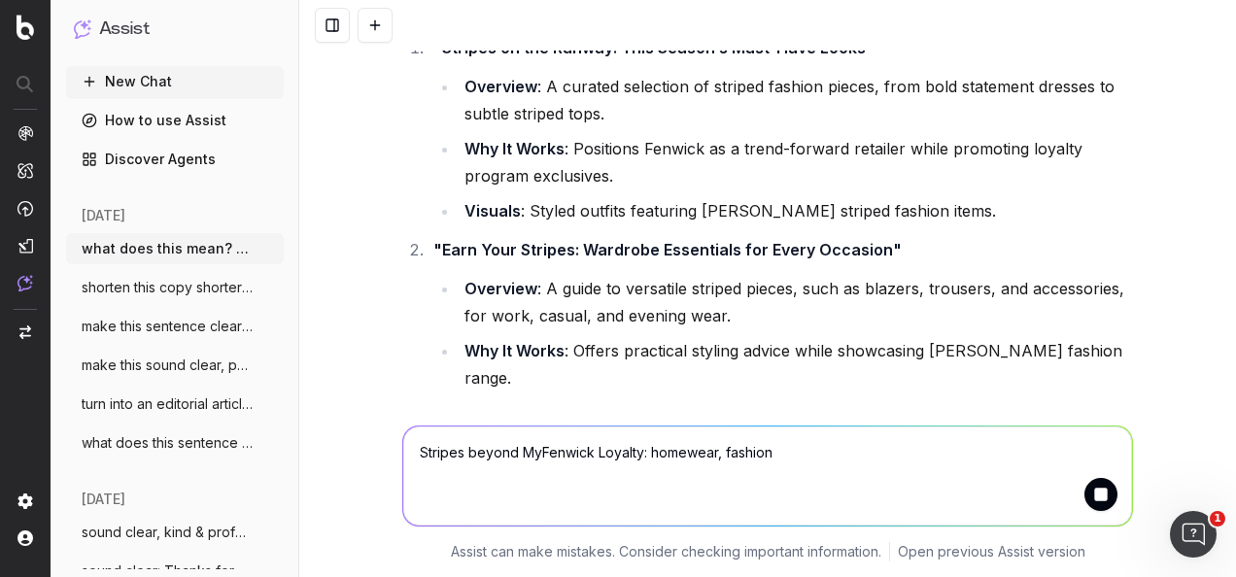
scroll to position [8074, 0]
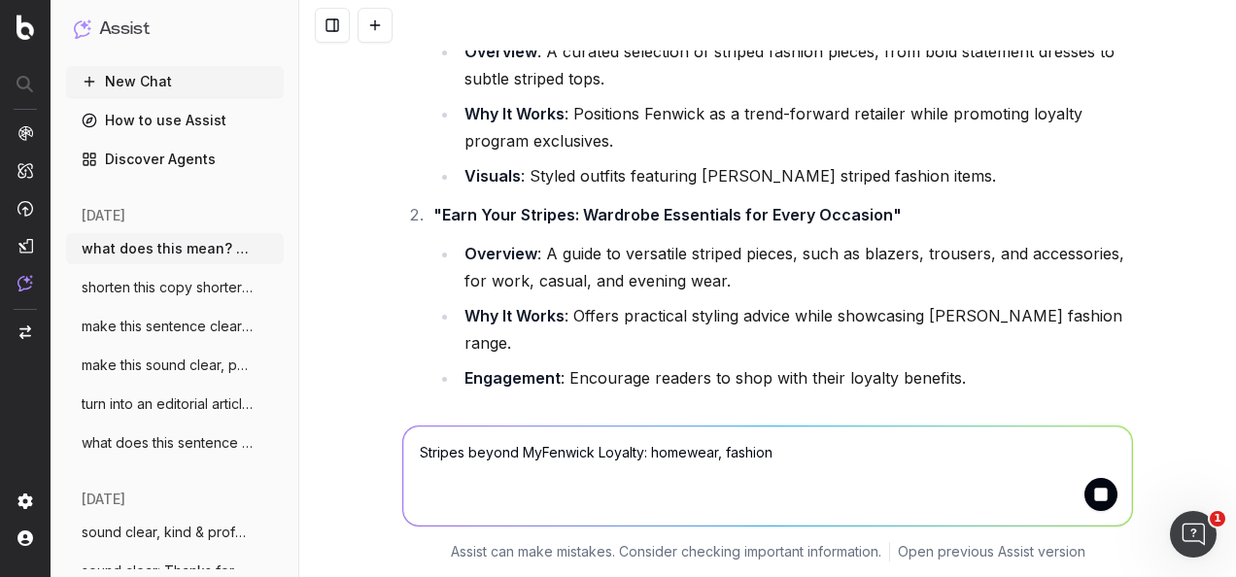
drag, startPoint x: 642, startPoint y: 453, endPoint x: 880, endPoint y: 435, distance: 238.6
click at [880, 435] on textarea "Stripes beyond MyFenwick Loyalty: homewear, fashion" at bounding box center [767, 475] width 728 height 99
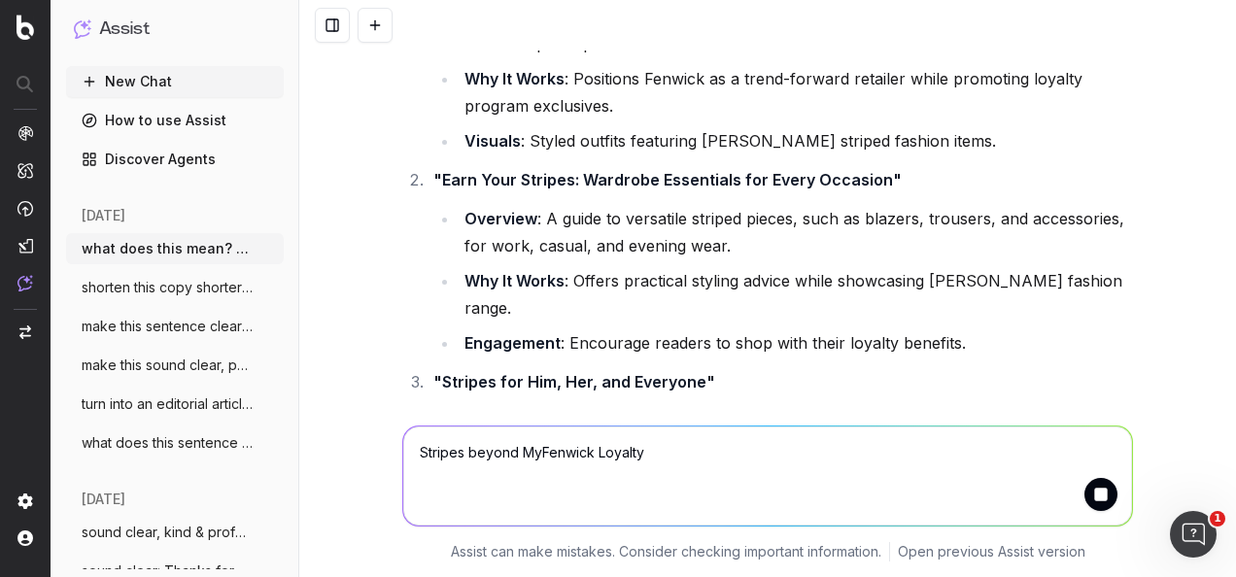
scroll to position [8144, 0]
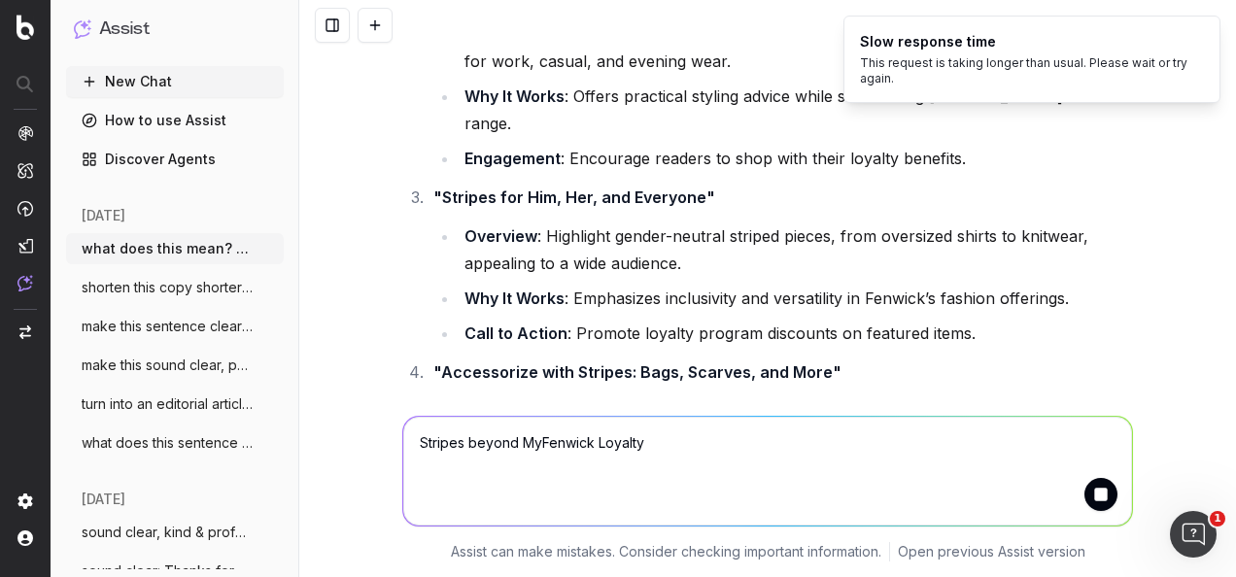
click at [408, 445] on textarea "Stripes beyond MyFenwick Loyalty" at bounding box center [767, 471] width 728 height 109
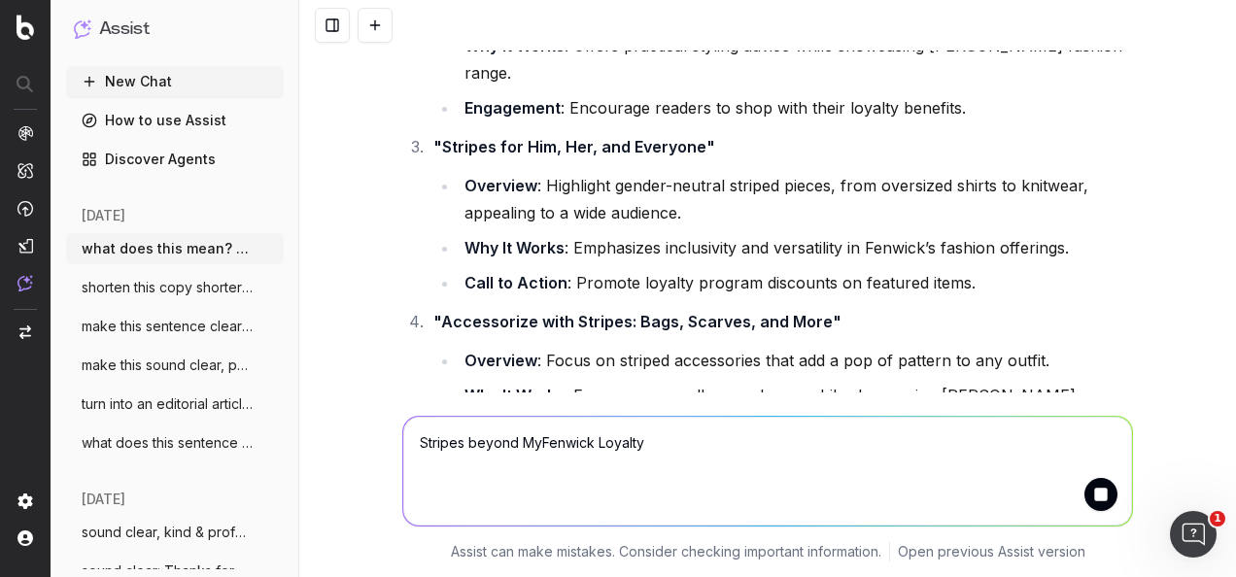
type textarea "Stripes beyond MyFenwick Loyalty"
click at [1092, 499] on button "submit" at bounding box center [1100, 494] width 33 height 33
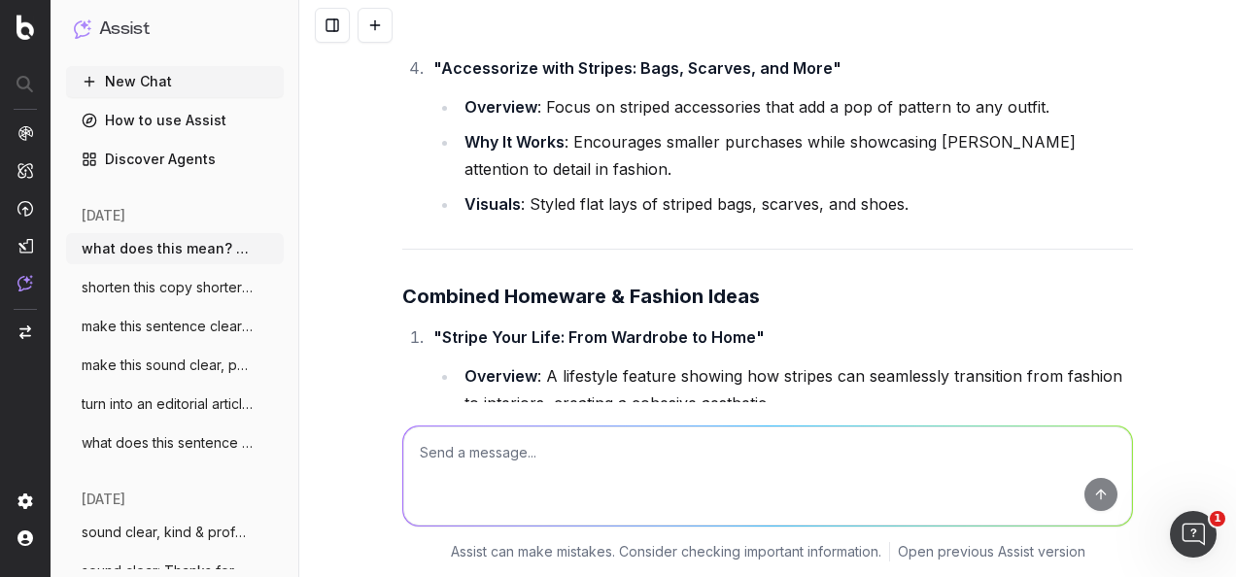
scroll to position [8664, 0]
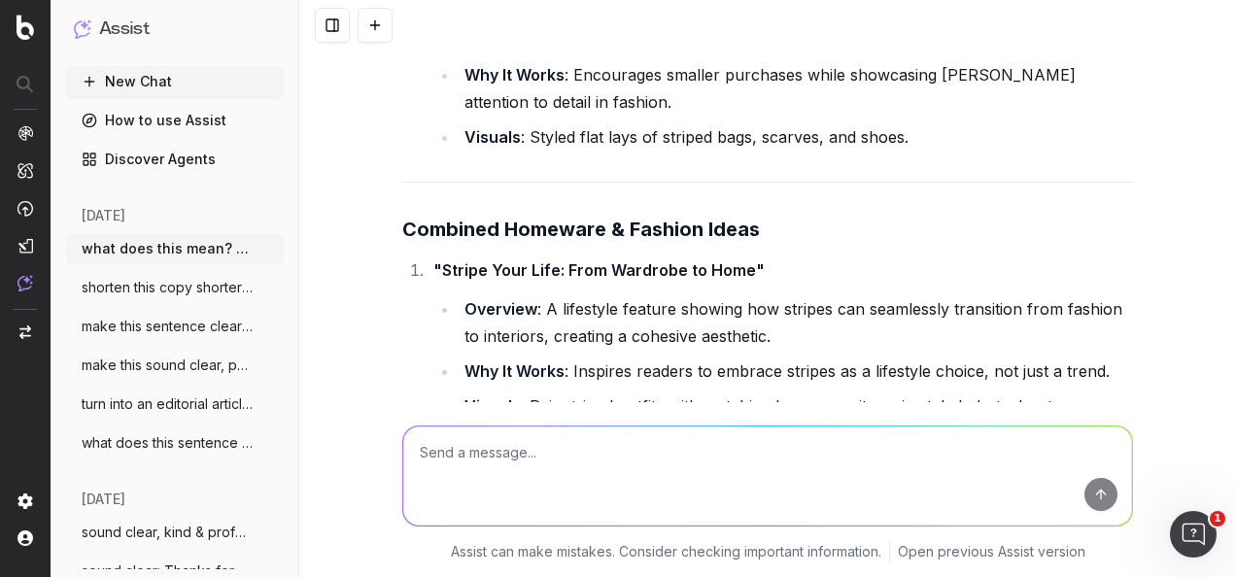
click at [686, 453] on textarea at bounding box center [767, 475] width 728 height 99
click at [584, 439] on textarea at bounding box center [767, 475] width 728 height 99
paste textarea "Stripes beyond MyFenwick Loyalty"
type textarea "Stripes beyond MyFenwick Loyalty"
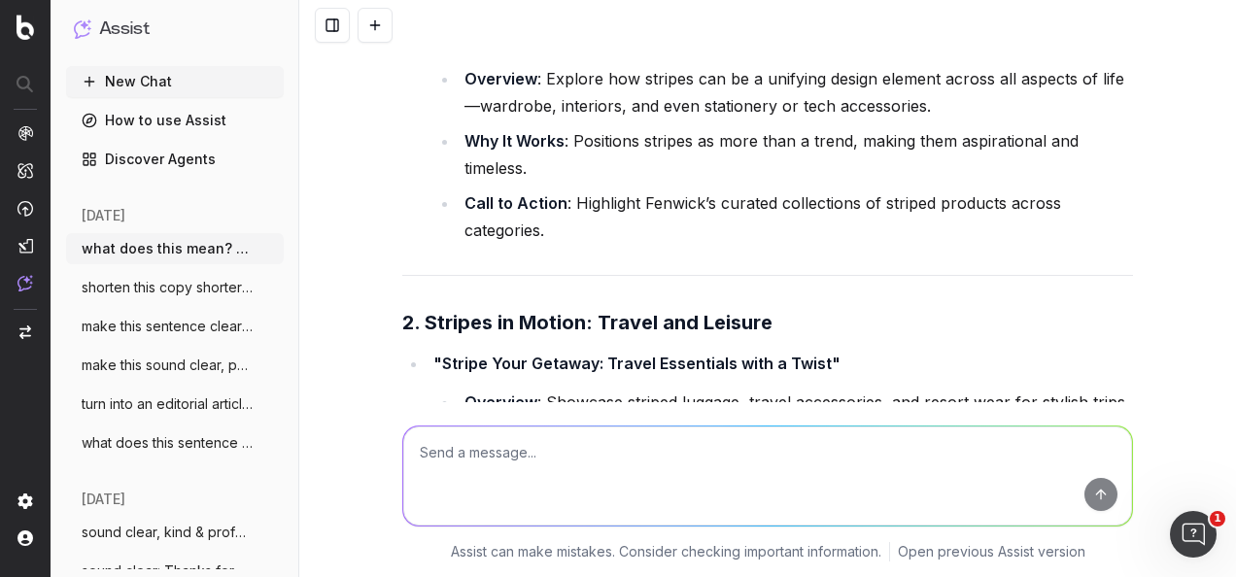
scroll to position [9579, 0]
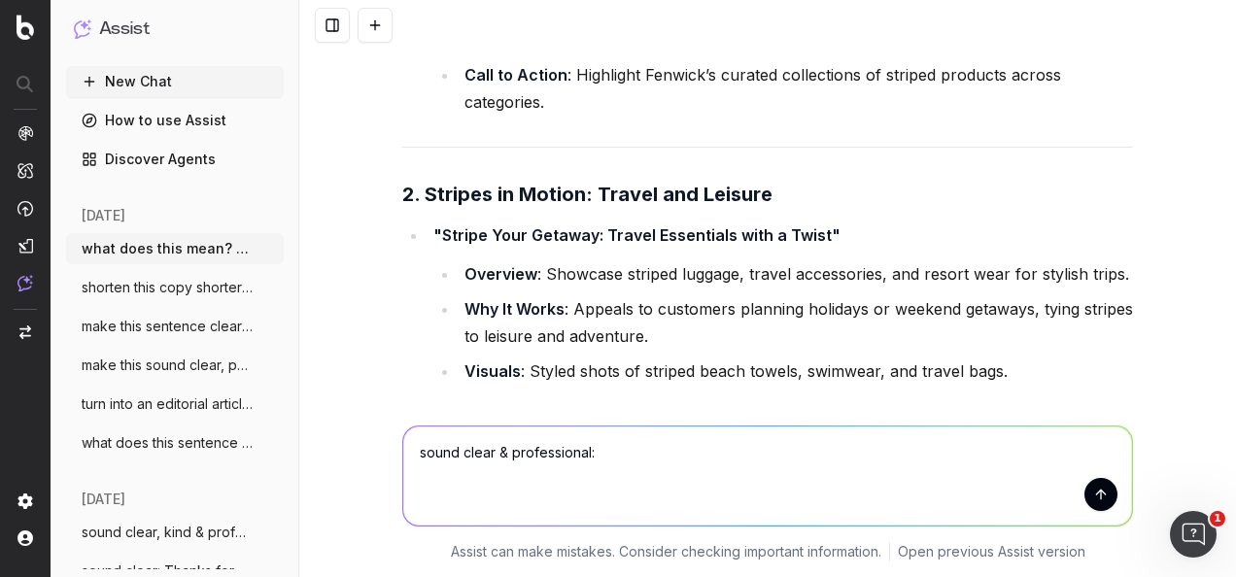
paste textarea "Hey! Regarding the copy for Simon's section, I believe ⁠ Catarina Calazans will…"
type textarea "sound clear & professional: Hey! Regarding the copy for Simon's section, I beli…"
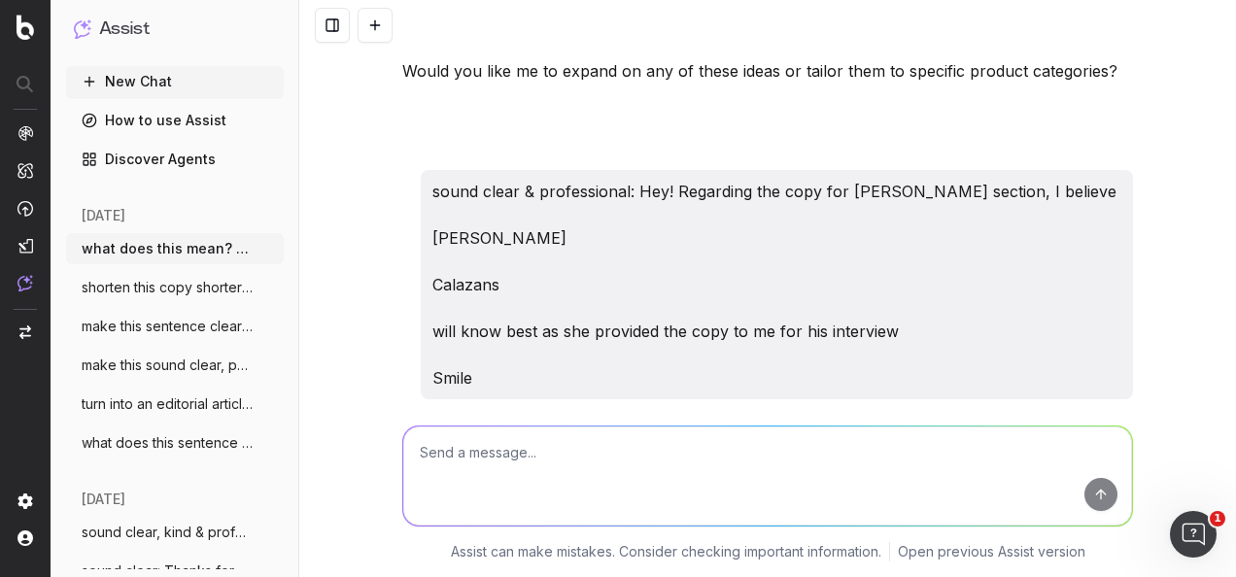
scroll to position [12328, 0]
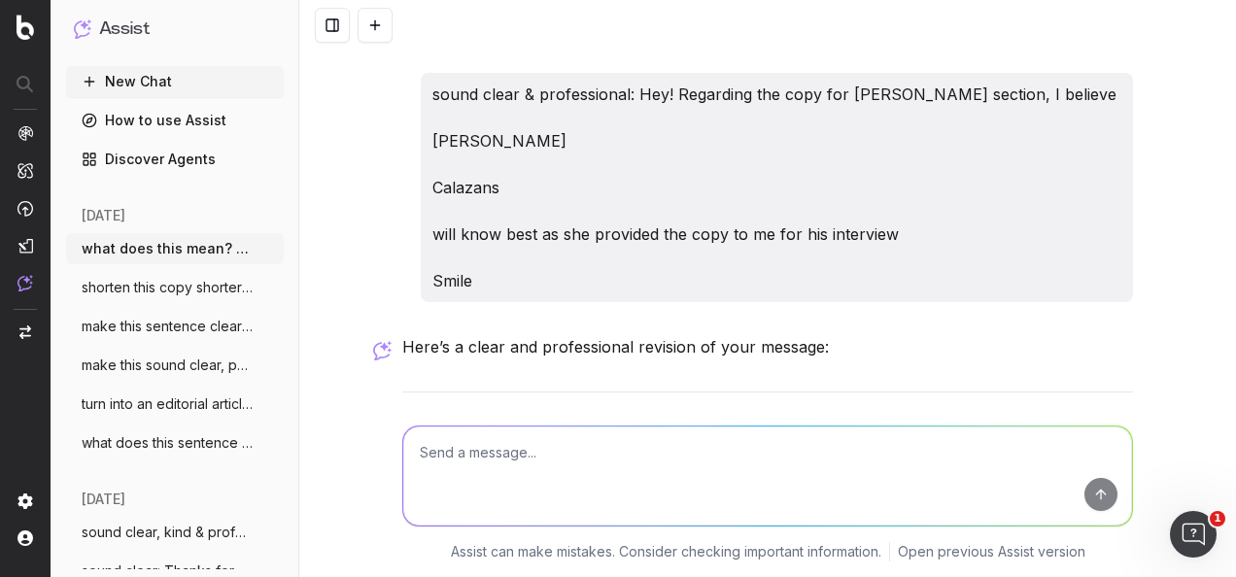
drag, startPoint x: 811, startPoint y: 297, endPoint x: 404, endPoint y: 260, distance: 408.7
click at [404, 423] on p ""Hi! Regarding the copy for Simon's section, I believe Catarina Calazans would …" at bounding box center [767, 450] width 730 height 54
copy p "Hi! Regarding the copy for Simon's section, I believe Catarina Calazans would b…"
click at [951, 333] on div "Here’s a clear and professional revision of your message: "Hi! Regarding the co…" at bounding box center [767, 507] width 730 height 348
drag, startPoint x: 926, startPoint y: 258, endPoint x: 950, endPoint y: 289, distance: 39.4
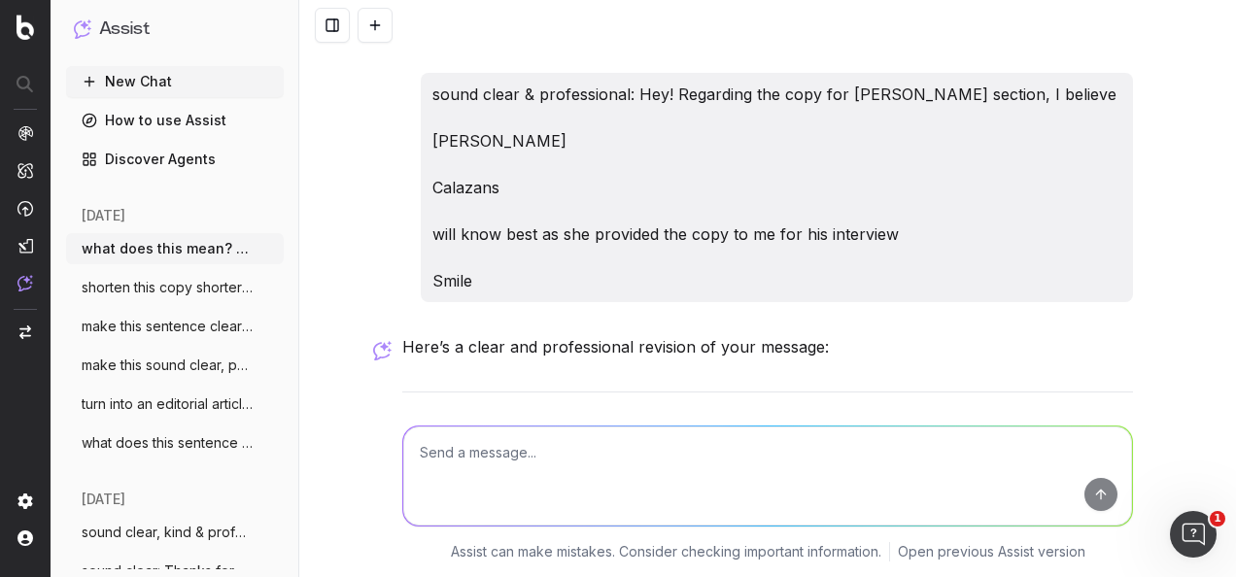
click at [950, 423] on p ""Hi! Regarding the copy for Simon's section, I believe Catarina Calazans would …" at bounding box center [767, 450] width 730 height 54
copy p "would be the best person to consult, as she provided the copy for his interview…"
click at [946, 423] on p ""Hi! Regarding the copy for Simon's section, I believe Catarina Calazans would …" at bounding box center [767, 450] width 730 height 54
drag, startPoint x: 929, startPoint y: 259, endPoint x: 809, endPoint y: 290, distance: 123.4
click at [809, 423] on p ""Hi! Regarding the copy for Simon's section, I believe Catarina Calazans would …" at bounding box center [767, 450] width 730 height 54
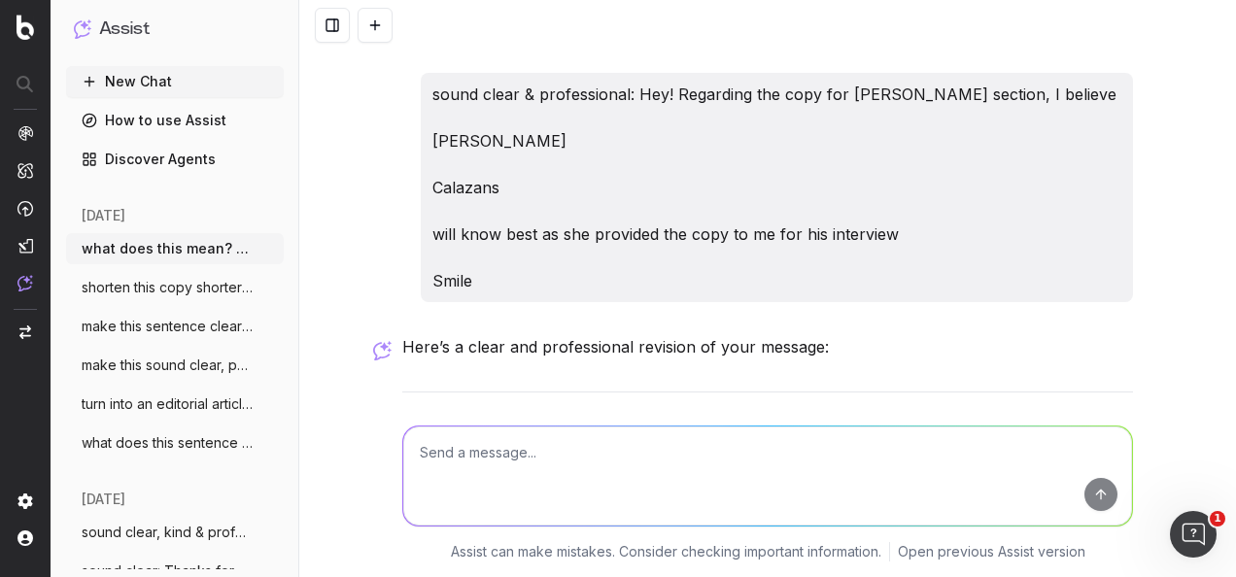
copy p "would be the best person to consult, as she provided the copy for his interview…"
click at [876, 334] on div "Here’s a clear and professional revision of your message: "Hi! Regarding the co…" at bounding box center [767, 507] width 730 height 348
drag, startPoint x: 926, startPoint y: 267, endPoint x: 812, endPoint y: 288, distance: 115.5
click at [812, 423] on p ""Hi! Regarding the copy for Simon's section, I believe Catarina Calazans would …" at bounding box center [767, 450] width 730 height 54
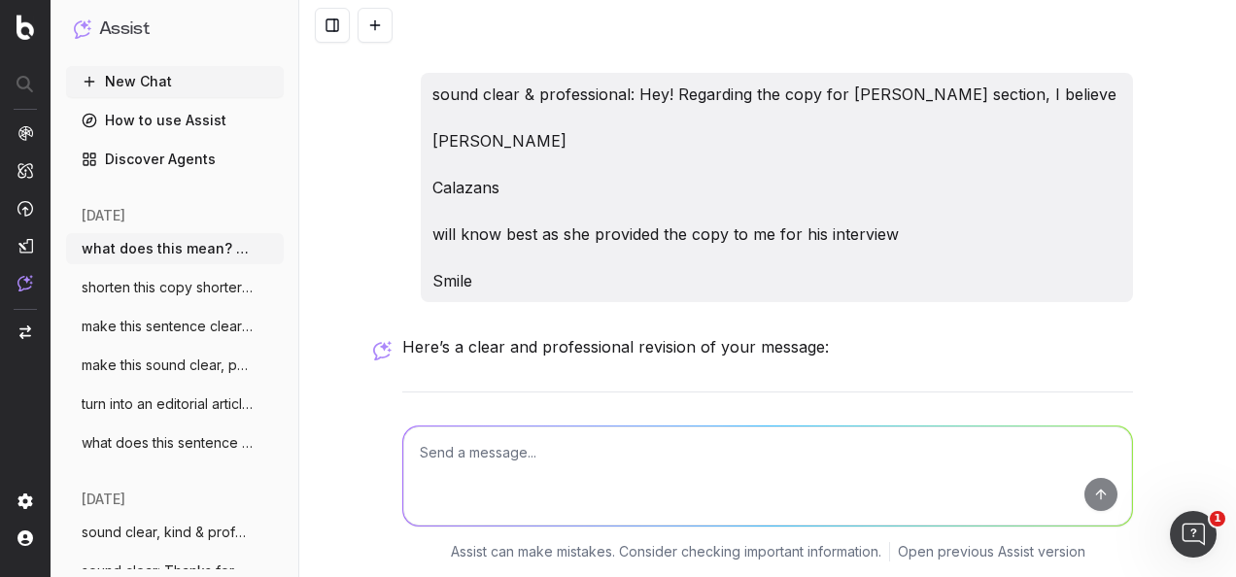
copy p "would be the best person to consult, as she provided the copy for his interview…"
